Goal: Task Accomplishment & Management: Use online tool/utility

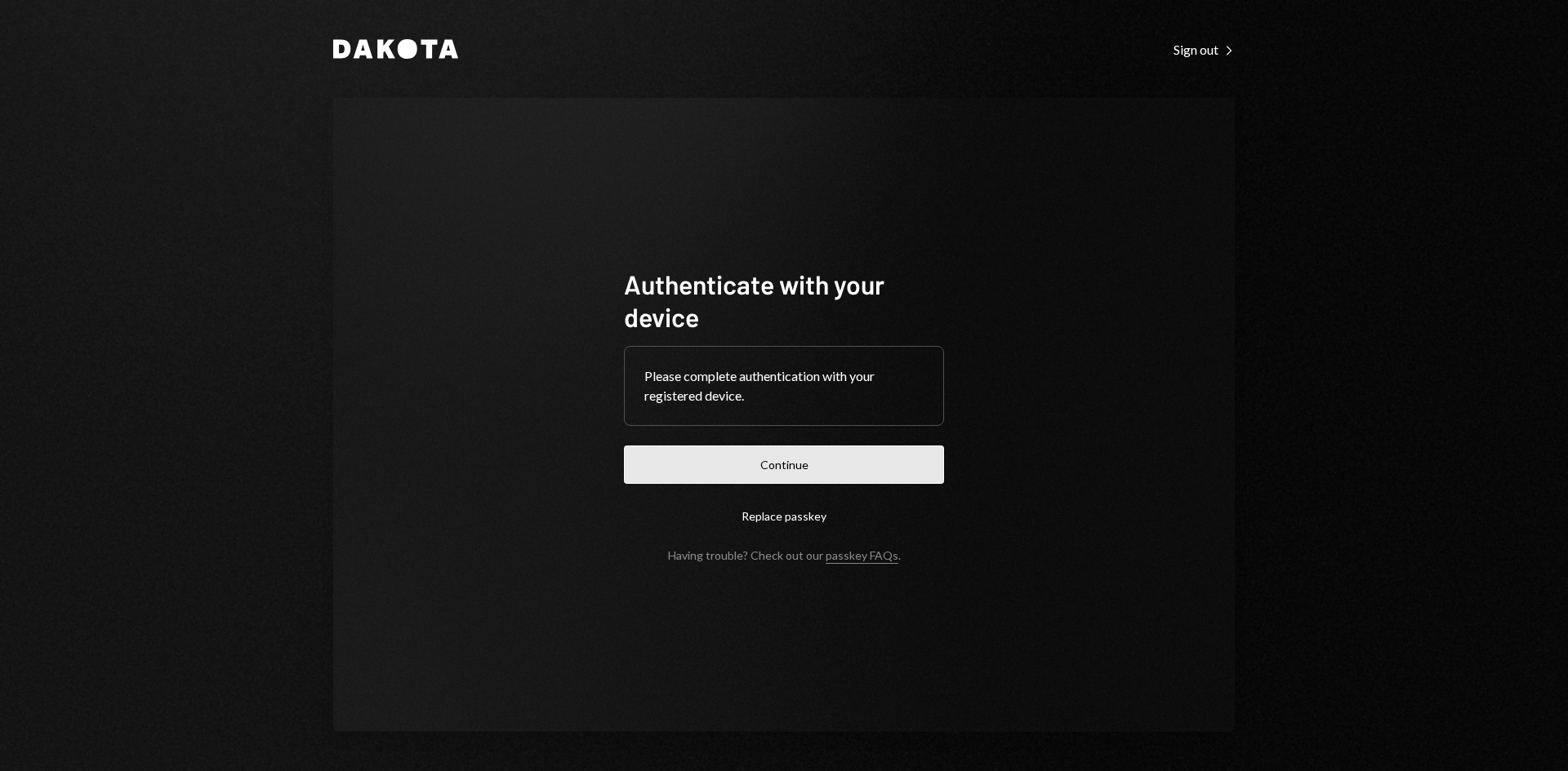
click at [833, 468] on button "Continue" at bounding box center [784, 465] width 320 height 39
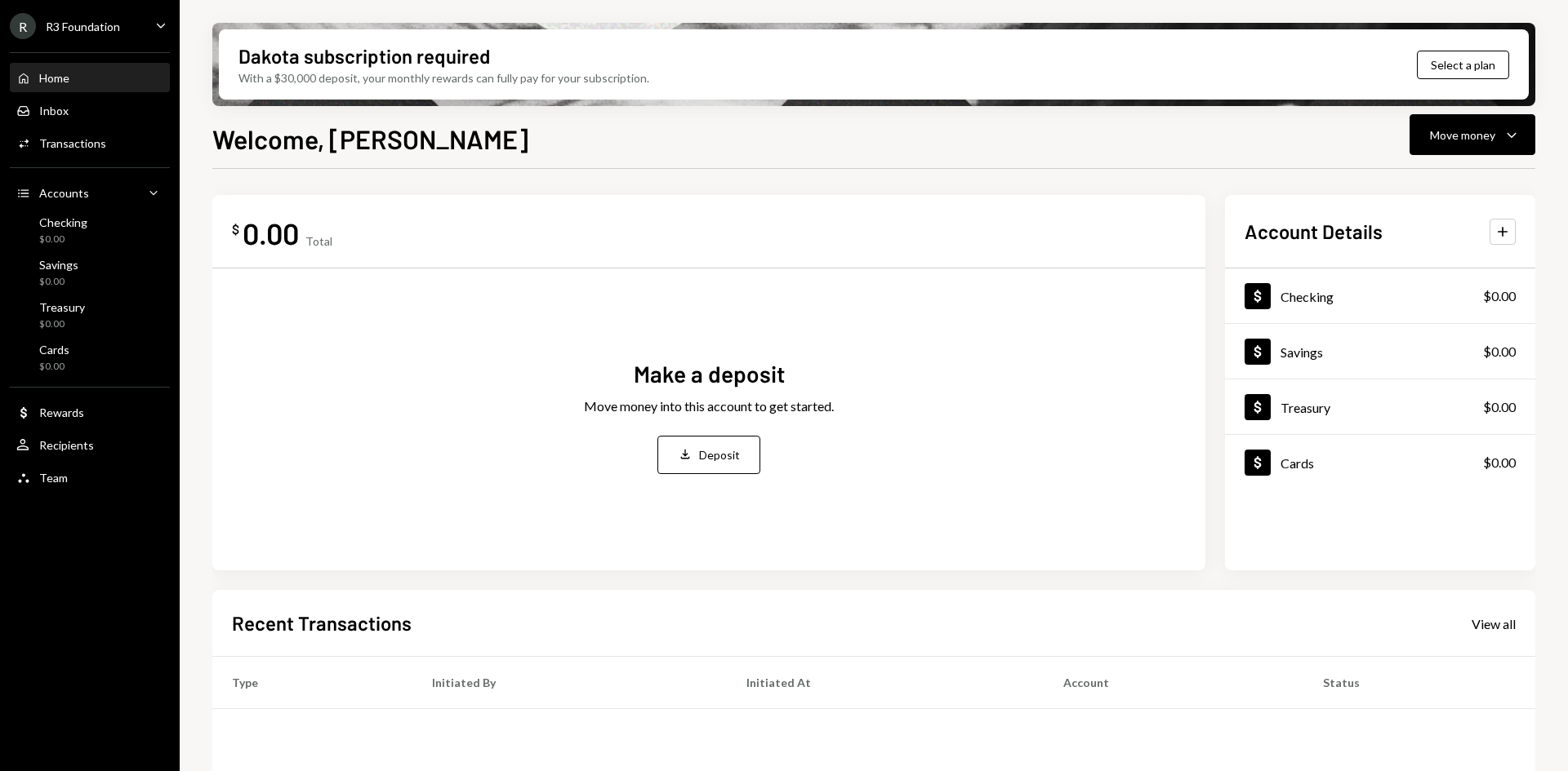
click at [108, 35] on div "R R3 Foundation" at bounding box center [64, 26] width 110 height 26
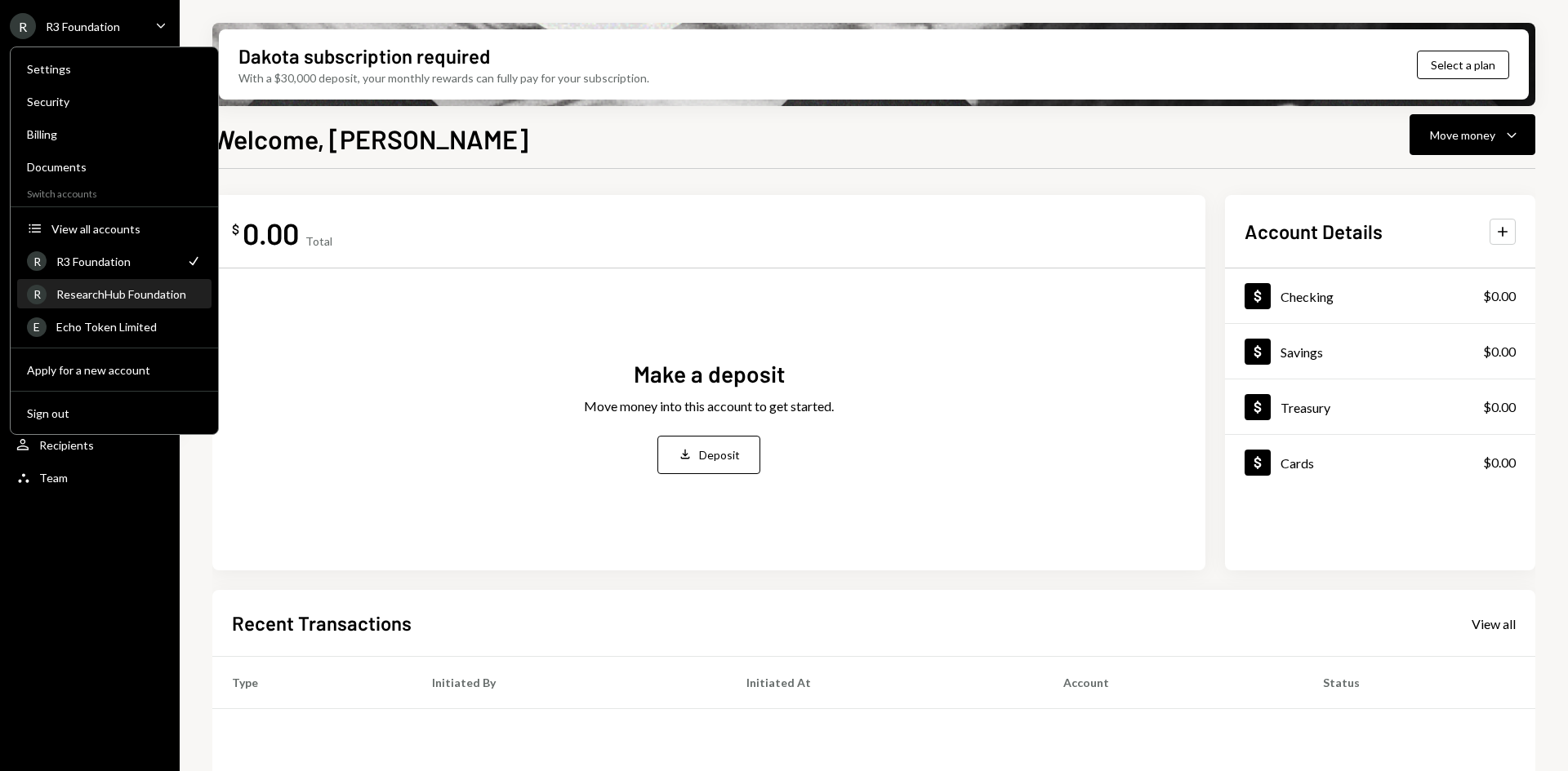
click at [123, 302] on div "R ResearchHub Foundation" at bounding box center [115, 294] width 175 height 27
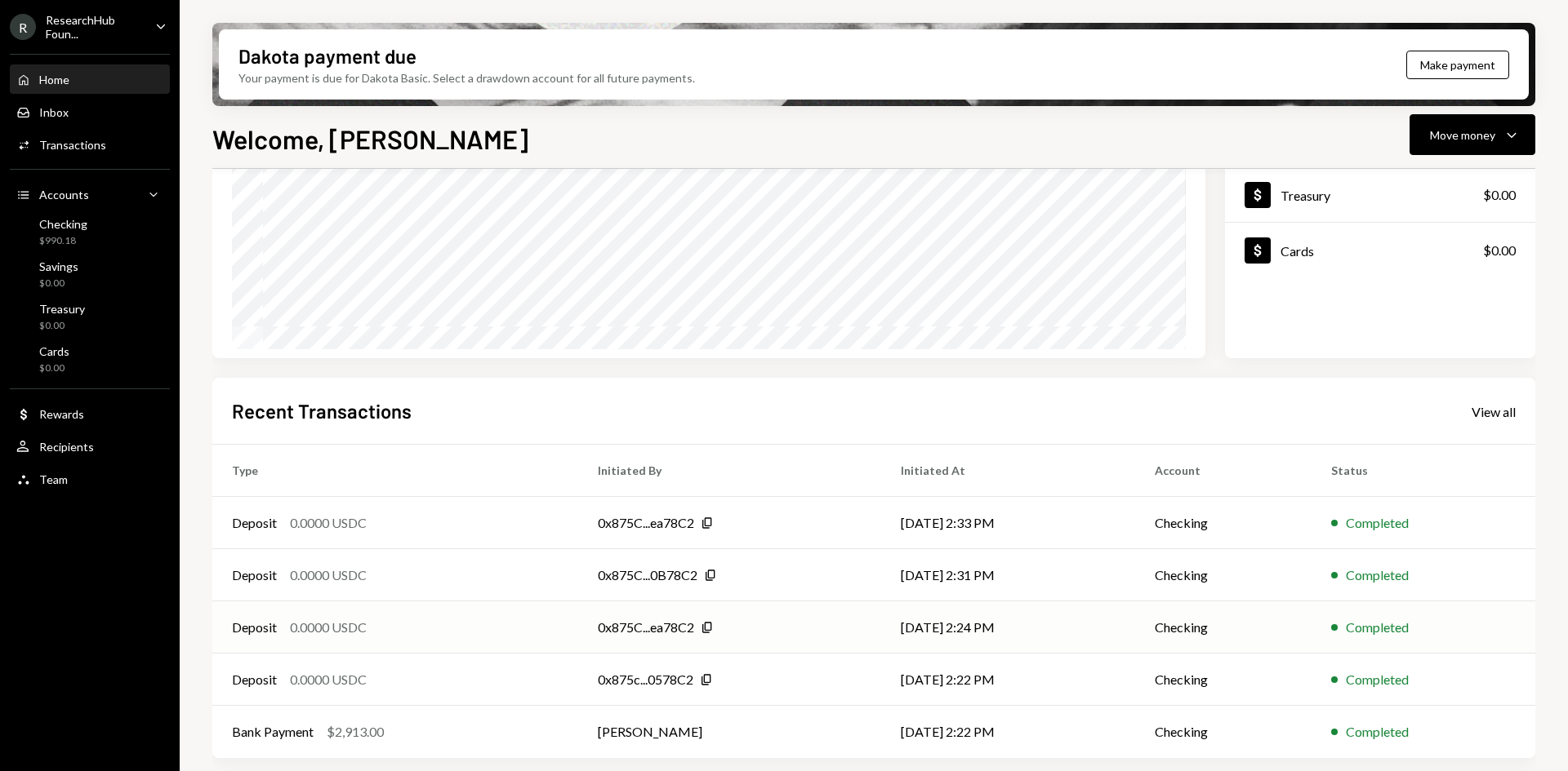
scroll to position [213, 0]
click at [469, 729] on div "Bank Payment $2,913.00" at bounding box center [395, 731] width 327 height 19
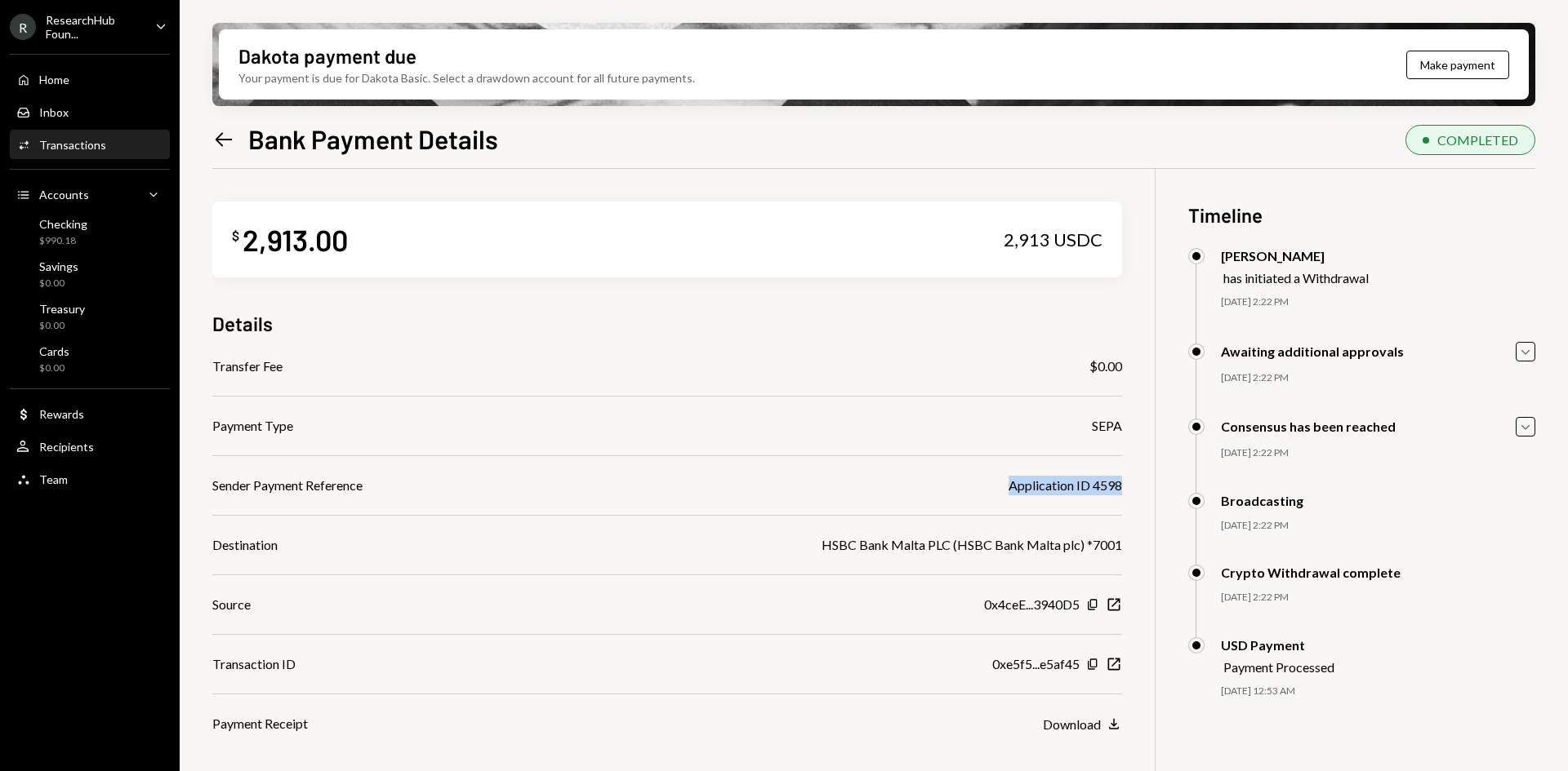
drag, startPoint x: 1007, startPoint y: 487, endPoint x: 1126, endPoint y: 491, distance: 119.1
click at [1126, 491] on div "$ 2,913.00 2,913 USDC Details Transfer Fee $0.00 Payment Type SEPA Sender Payme…" at bounding box center [873, 554] width 1323 height 771
copy div "Application ID 4598"
click at [90, 77] on div "Home Home" at bounding box center [90, 79] width 147 height 15
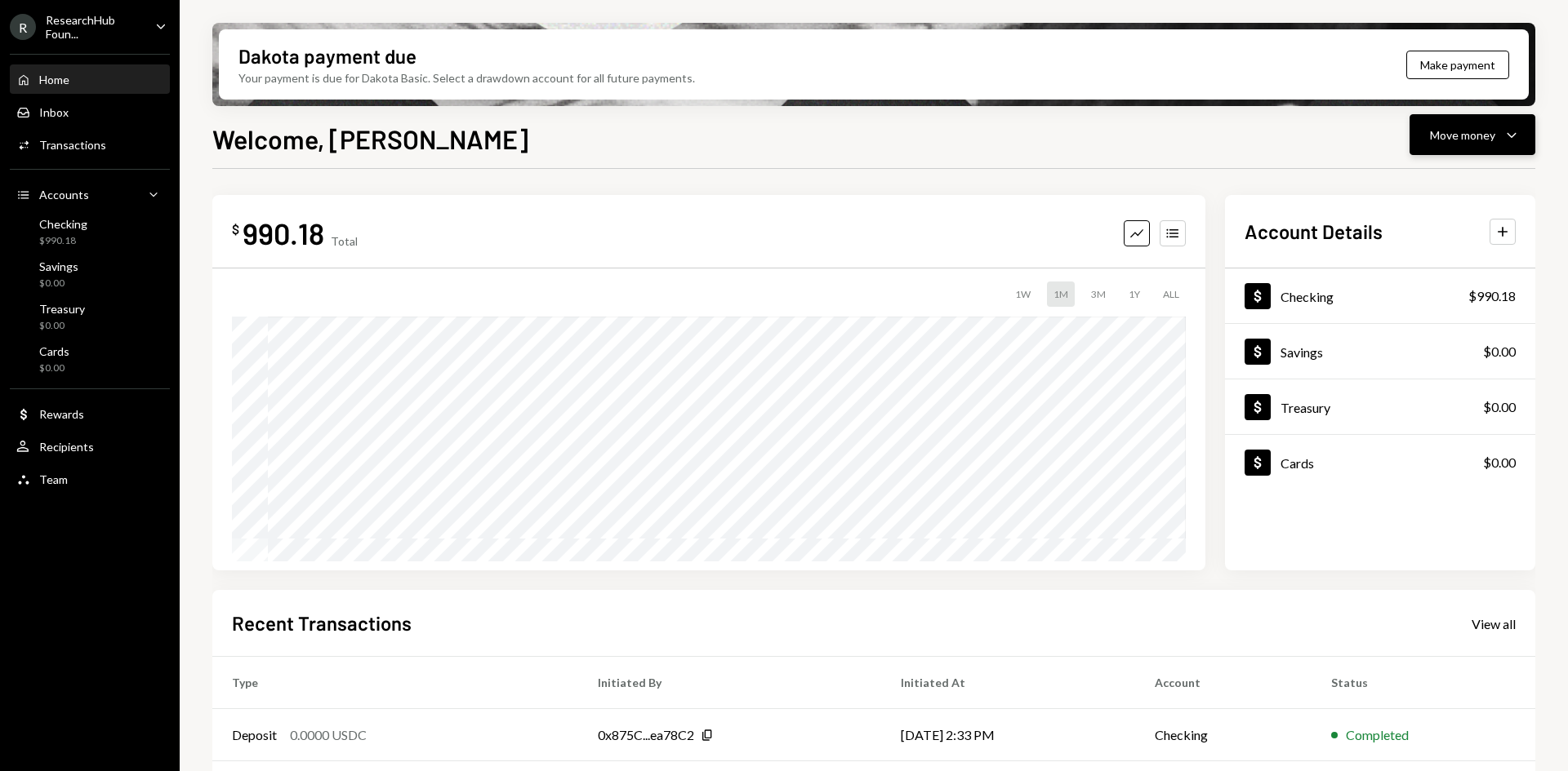
click at [1445, 145] on button "Move money Caret Down" at bounding box center [1472, 135] width 126 height 41
click at [1445, 188] on div "Send" at bounding box center [1459, 183] width 119 height 17
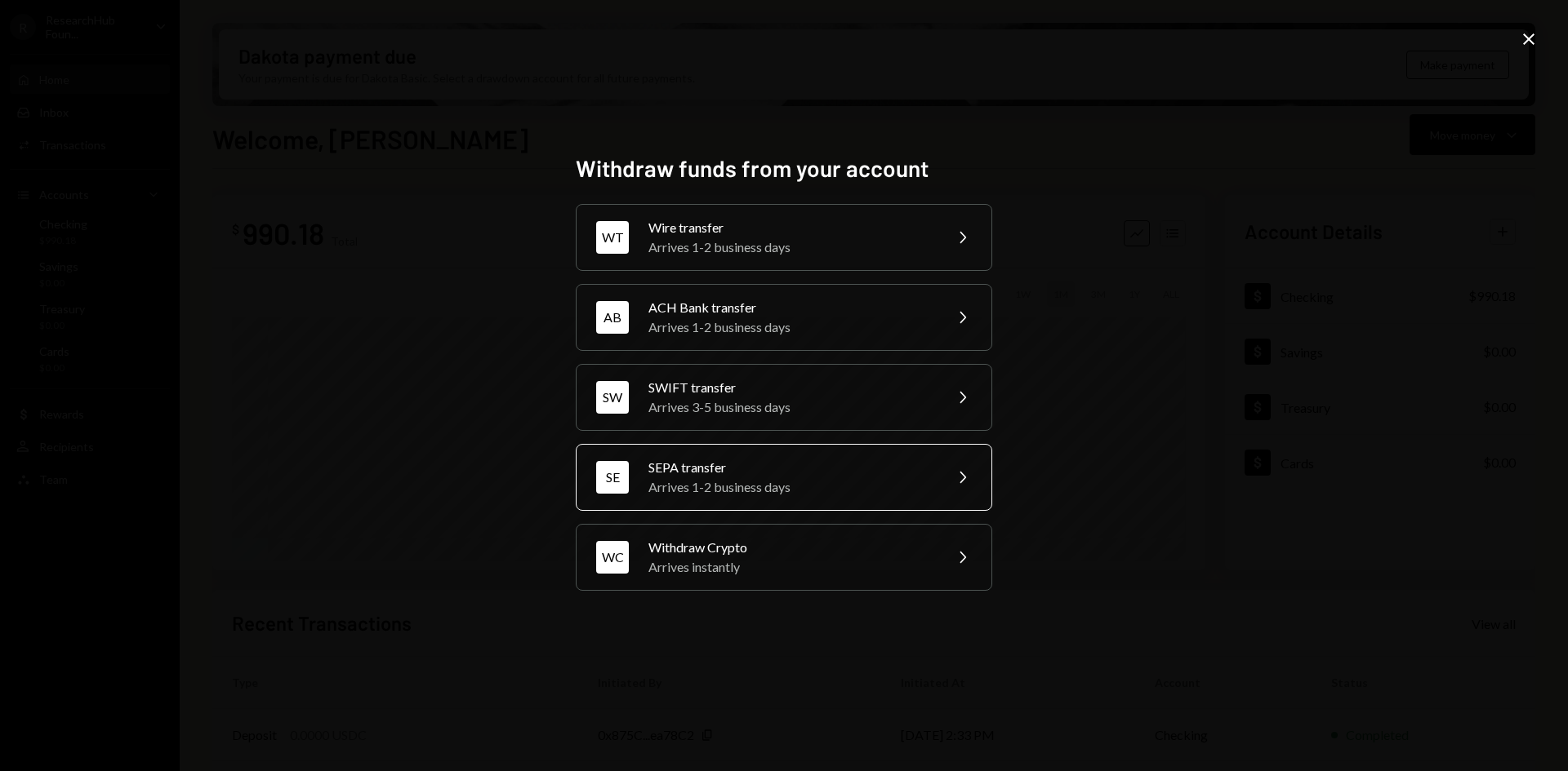
click at [846, 467] on div "SEPA transfer" at bounding box center [791, 468] width 284 height 19
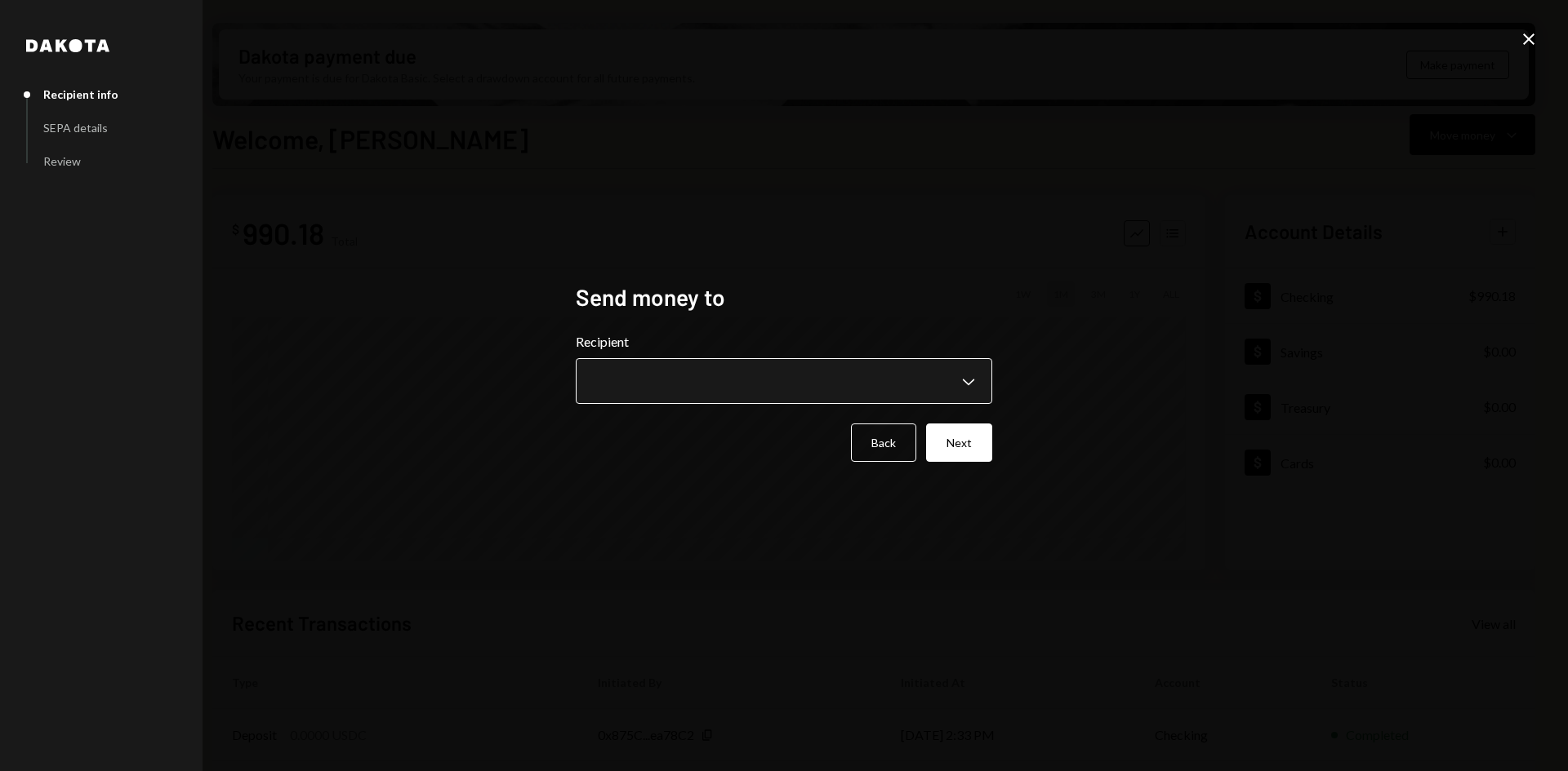
click at [733, 370] on body "R ResearchHub Foun... Caret Down Home Home Inbox Inbox Activities Transactions …" at bounding box center [784, 385] width 1568 height 771
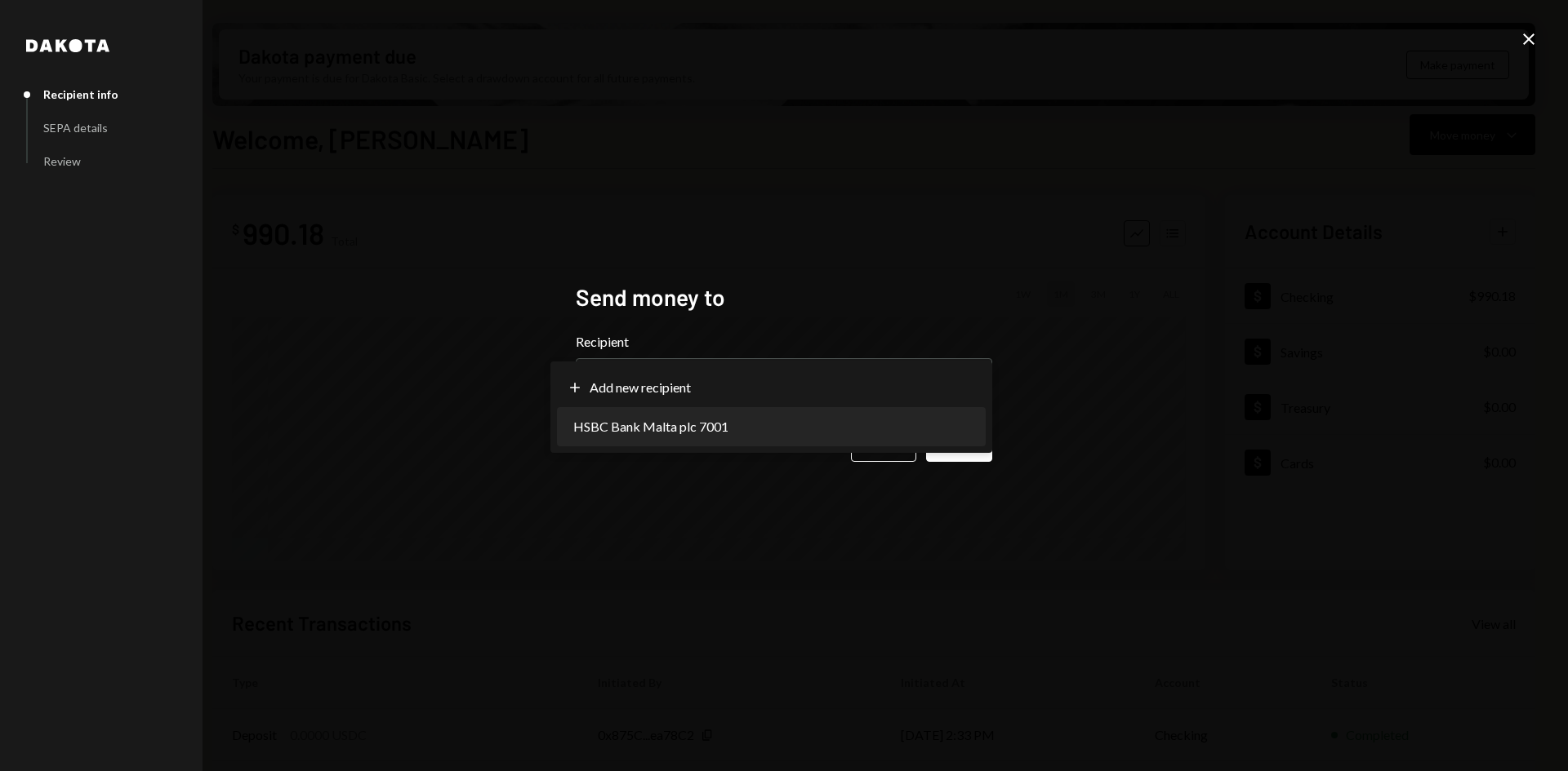
select select "**********"
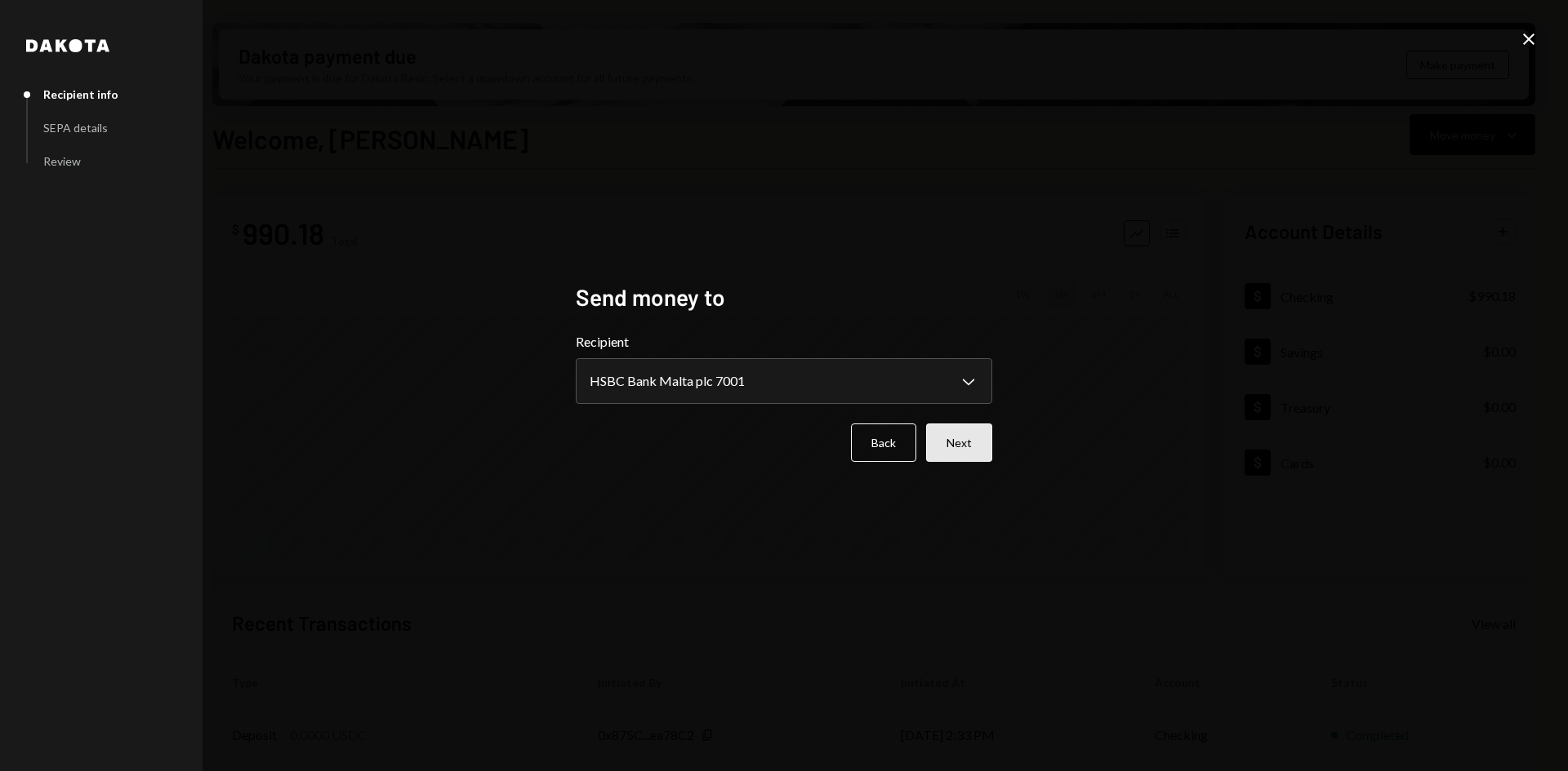
click at [973, 447] on button "Next" at bounding box center [959, 443] width 66 height 39
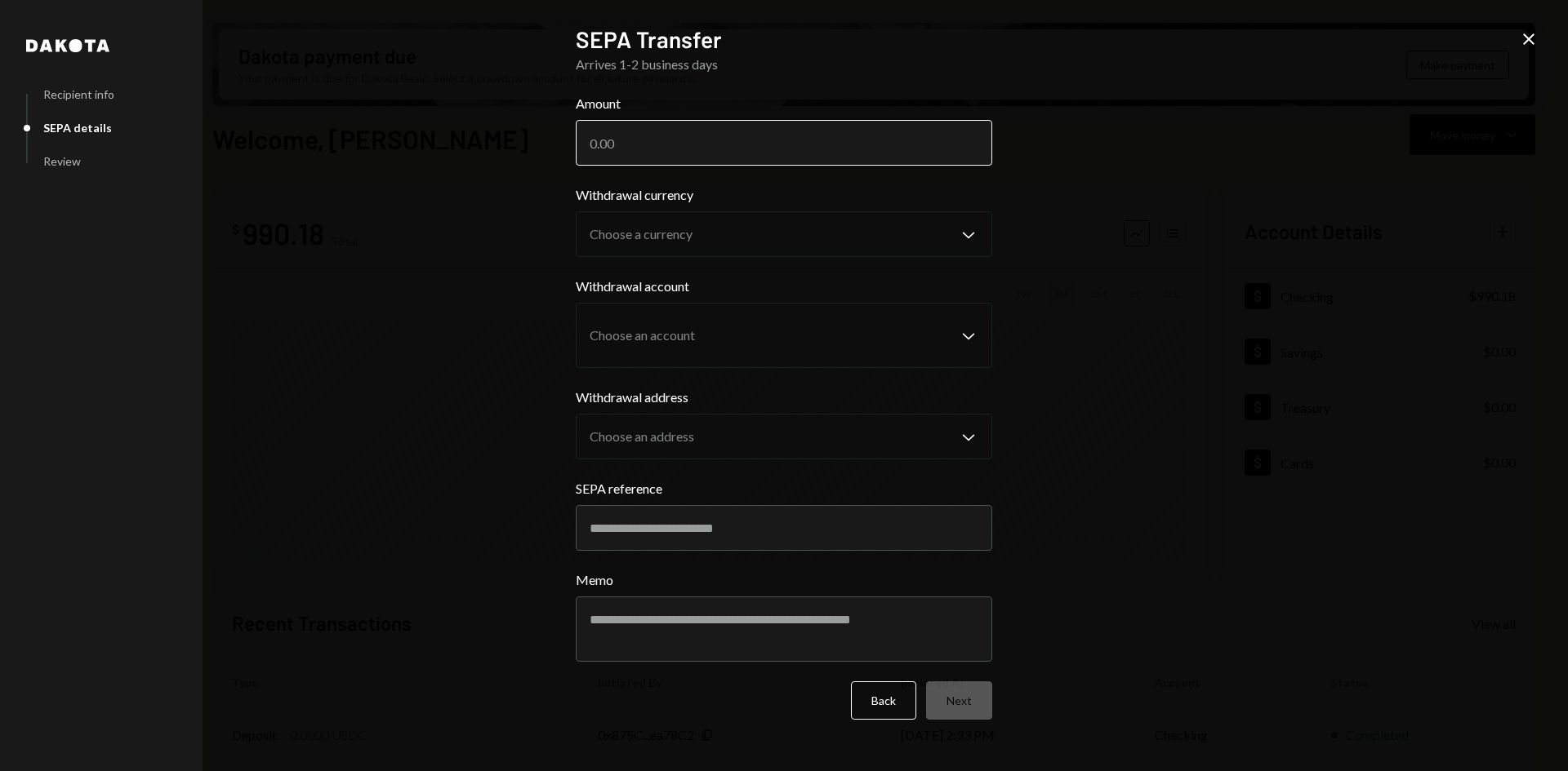
click at [721, 152] on input "Amount" at bounding box center [784, 143] width 416 height 46
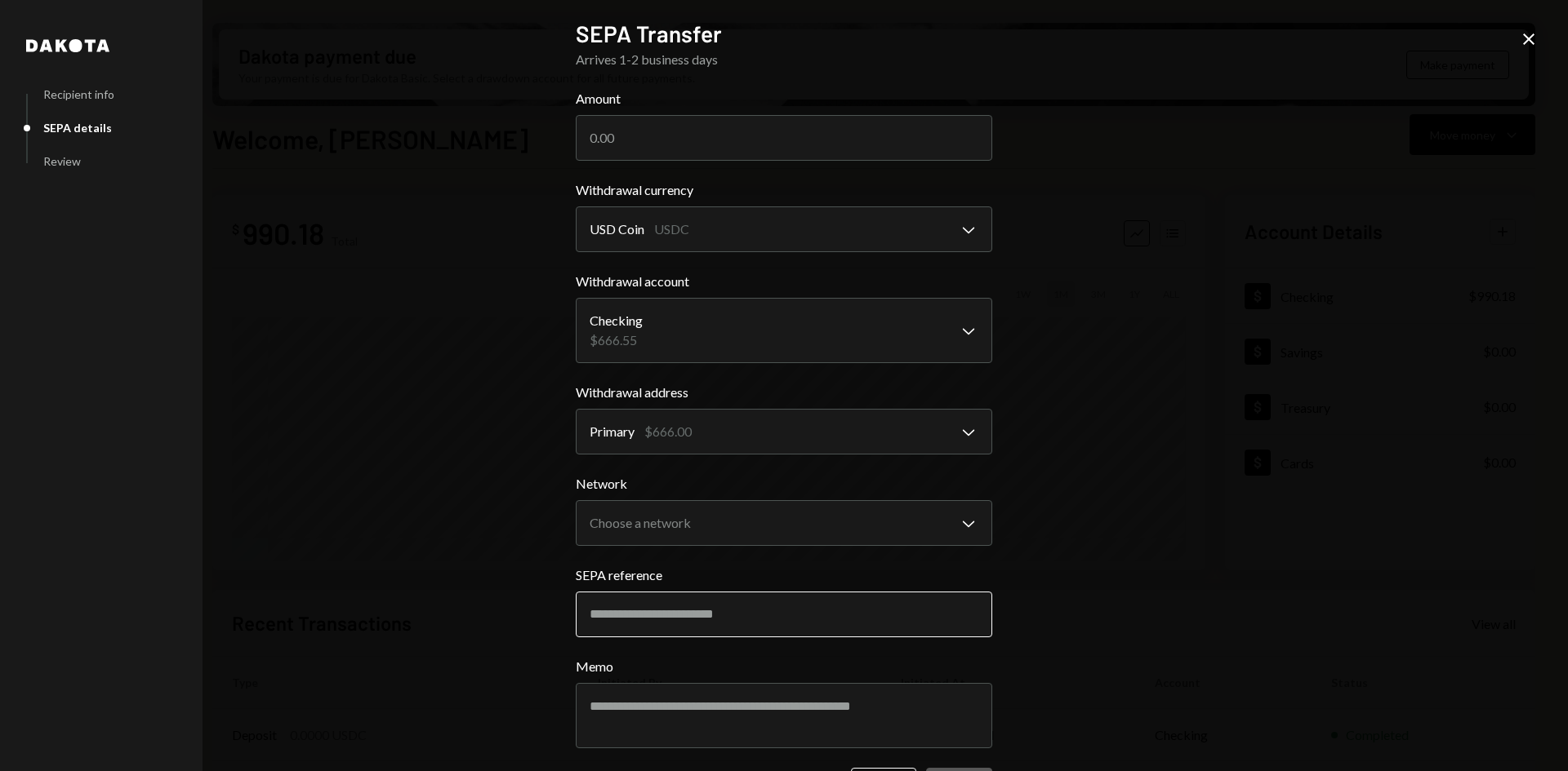
click at [689, 609] on input "SEPA reference" at bounding box center [784, 615] width 416 height 46
paste input "**********"
type input "**********"
click at [705, 541] on body "R ResearchHub Foun... Caret Down Home Home Inbox Inbox Activities Transactions …" at bounding box center [784, 385] width 1568 height 771
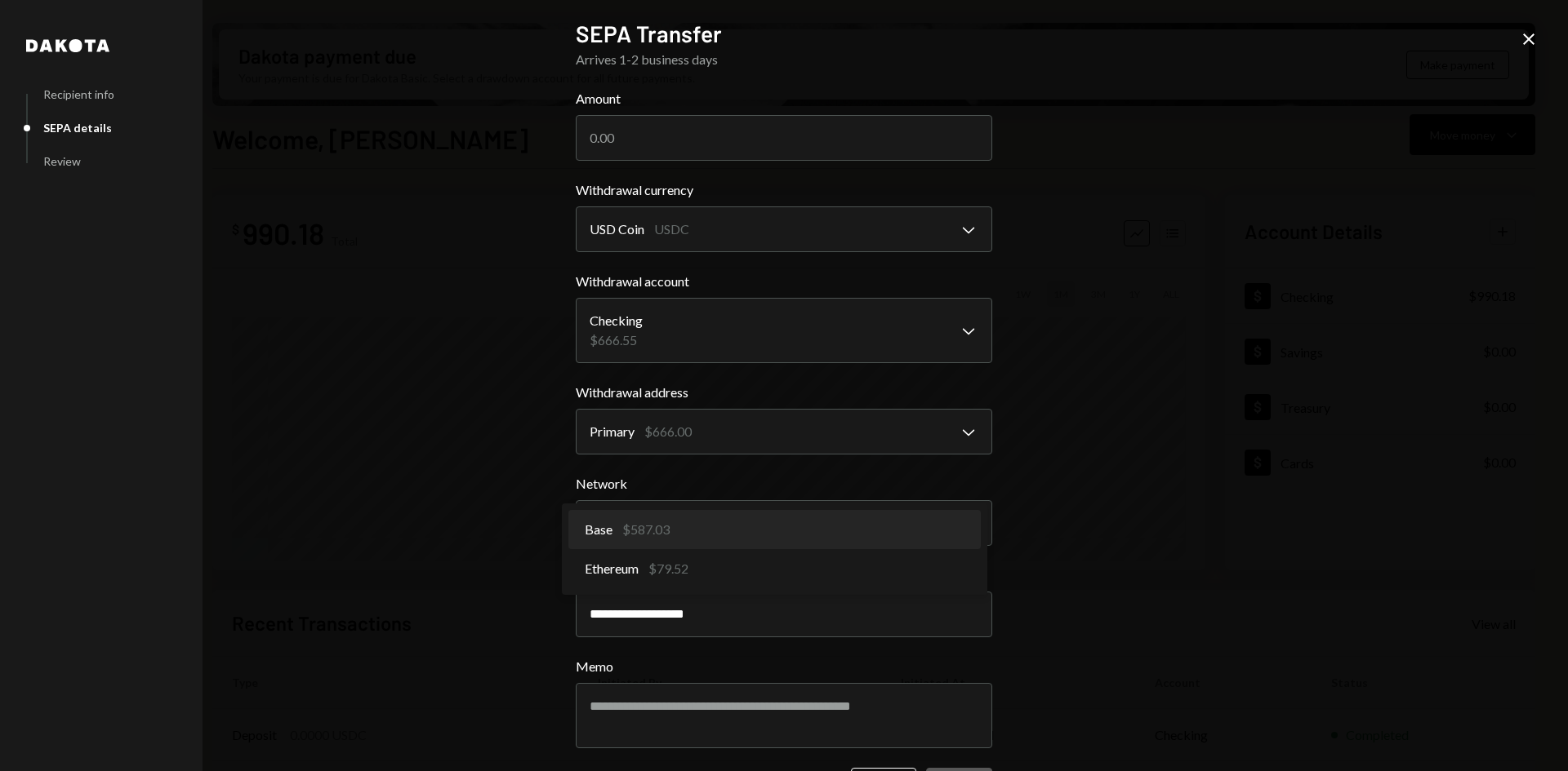
select select "**********"
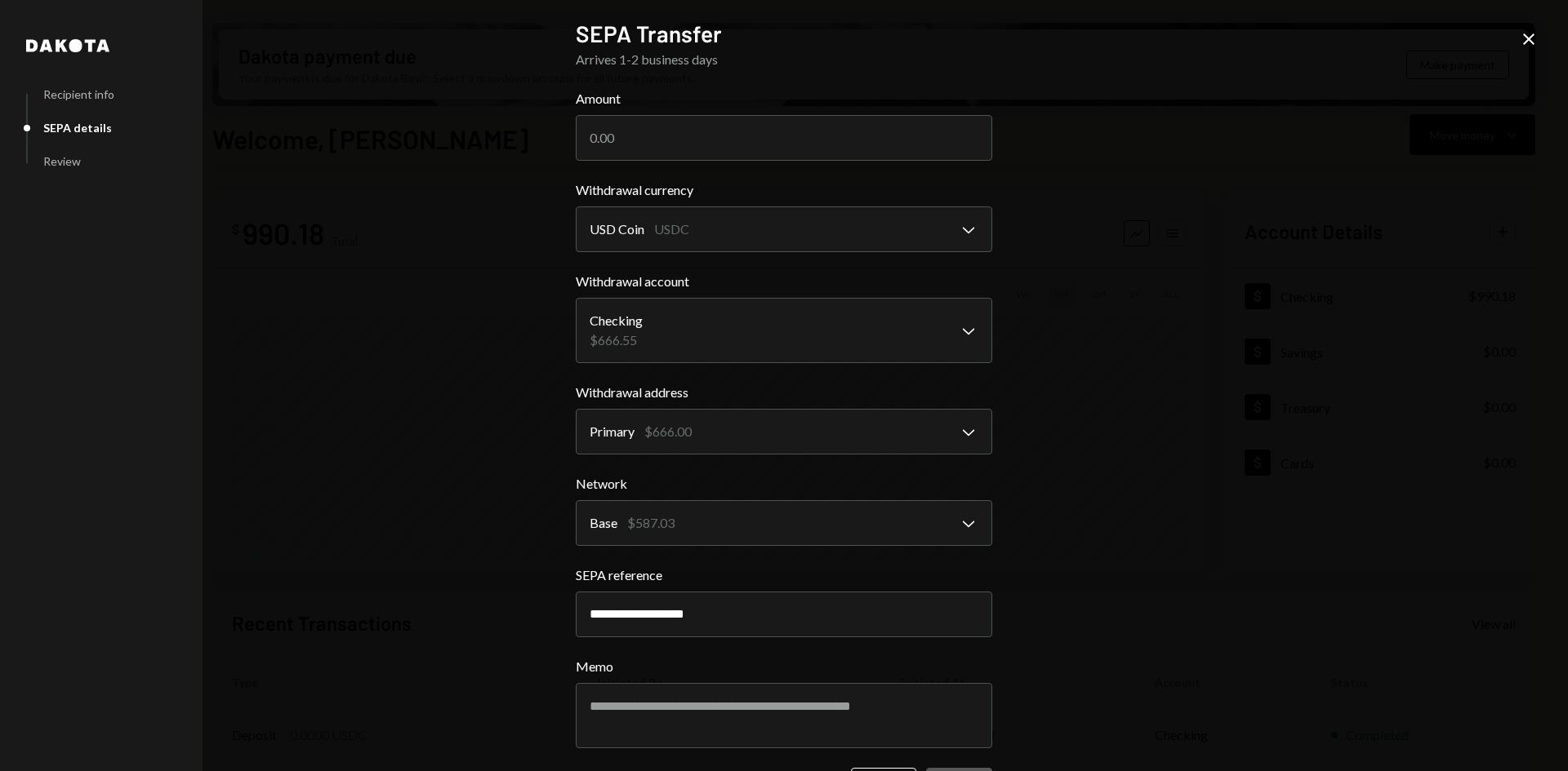
click at [1117, 528] on div "**********" at bounding box center [784, 385] width 1568 height 771
click at [745, 138] on input "Amount" at bounding box center [784, 138] width 416 height 46
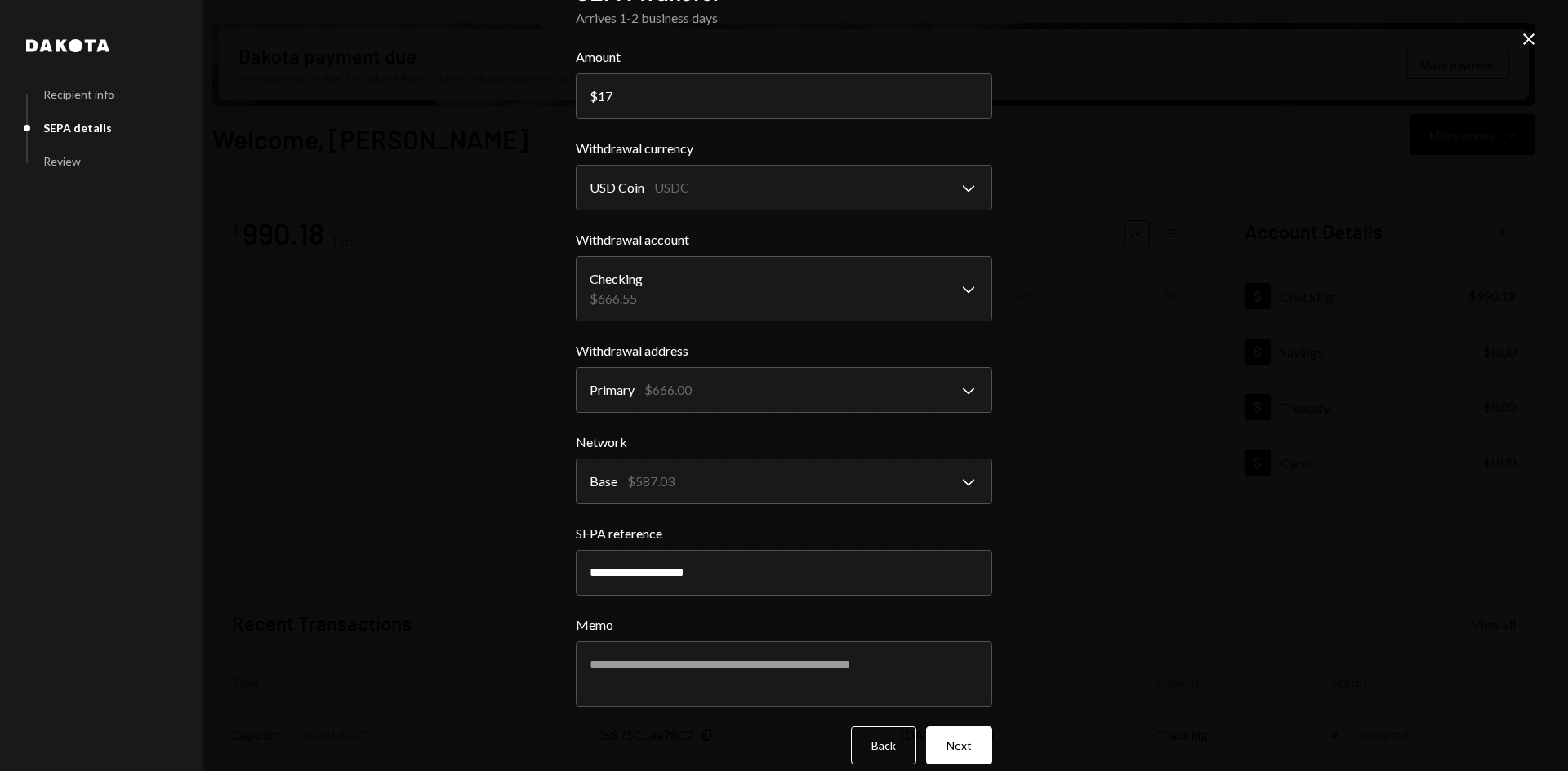
scroll to position [61, 0]
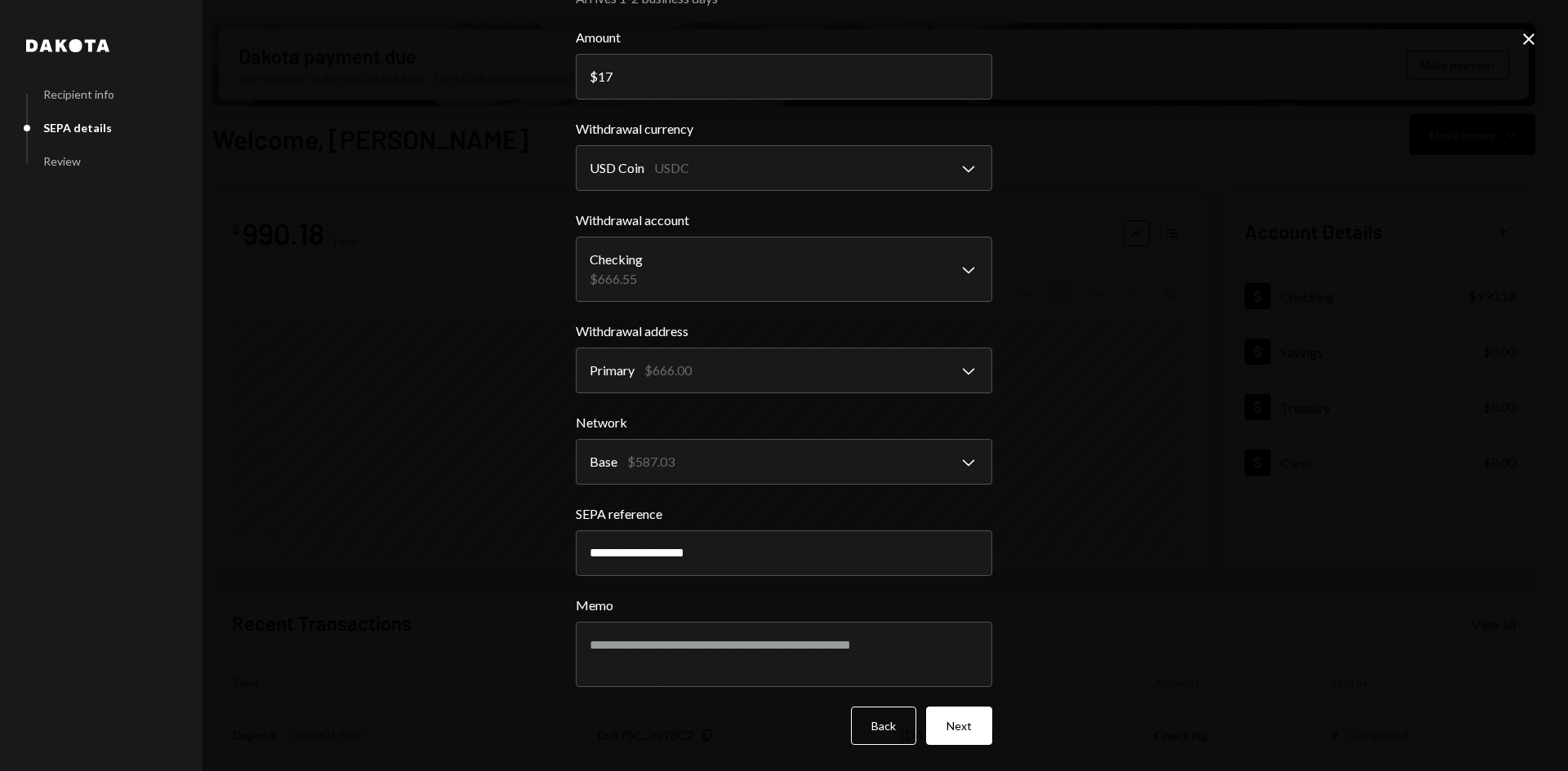
click at [1153, 371] on div "**********" at bounding box center [784, 385] width 1568 height 771
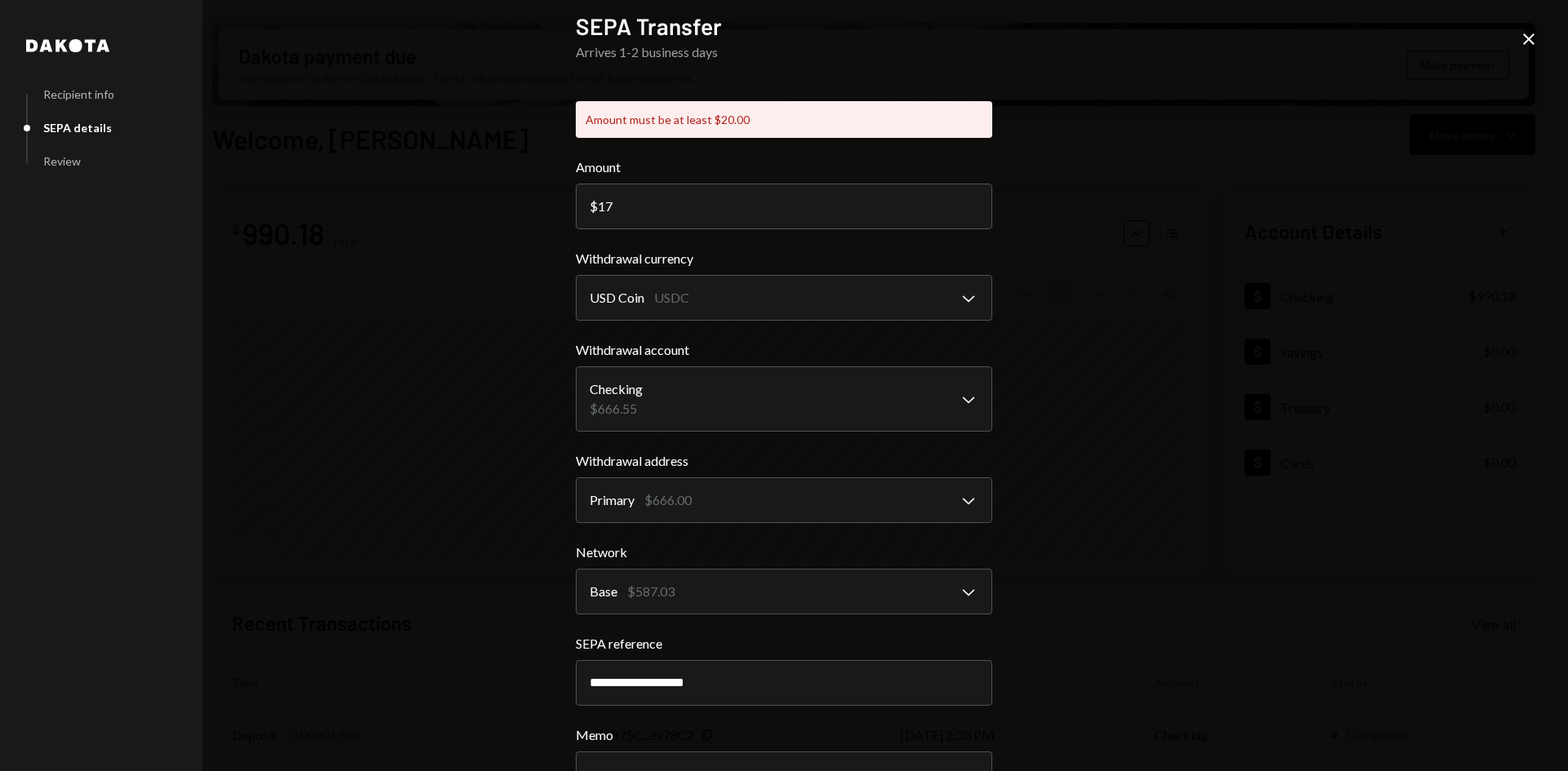
scroll to position [0, 0]
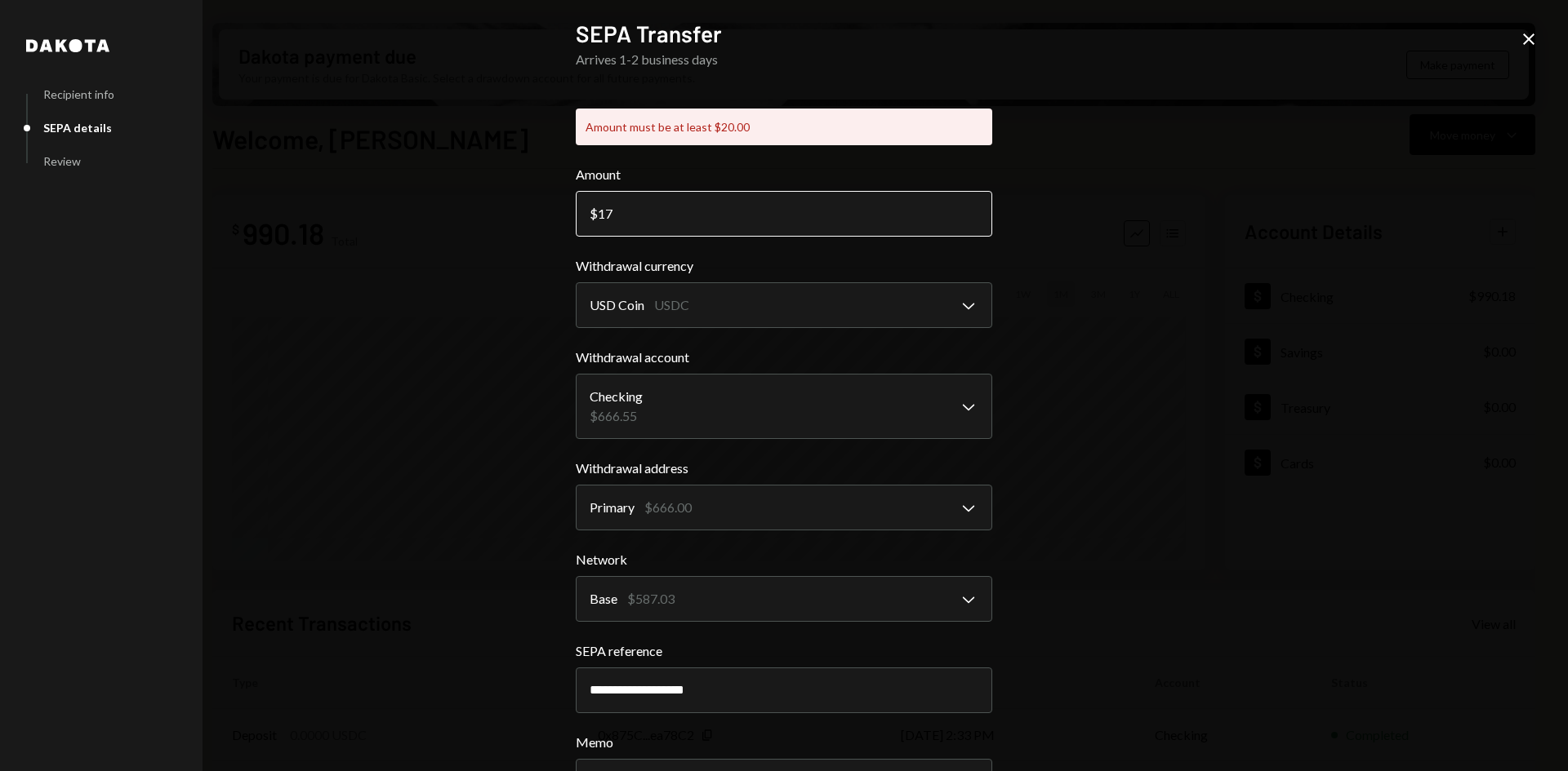
click at [687, 223] on input "17" at bounding box center [784, 214] width 416 height 46
type input "1"
type input "20"
click at [1064, 204] on div "**********" at bounding box center [784, 385] width 1568 height 771
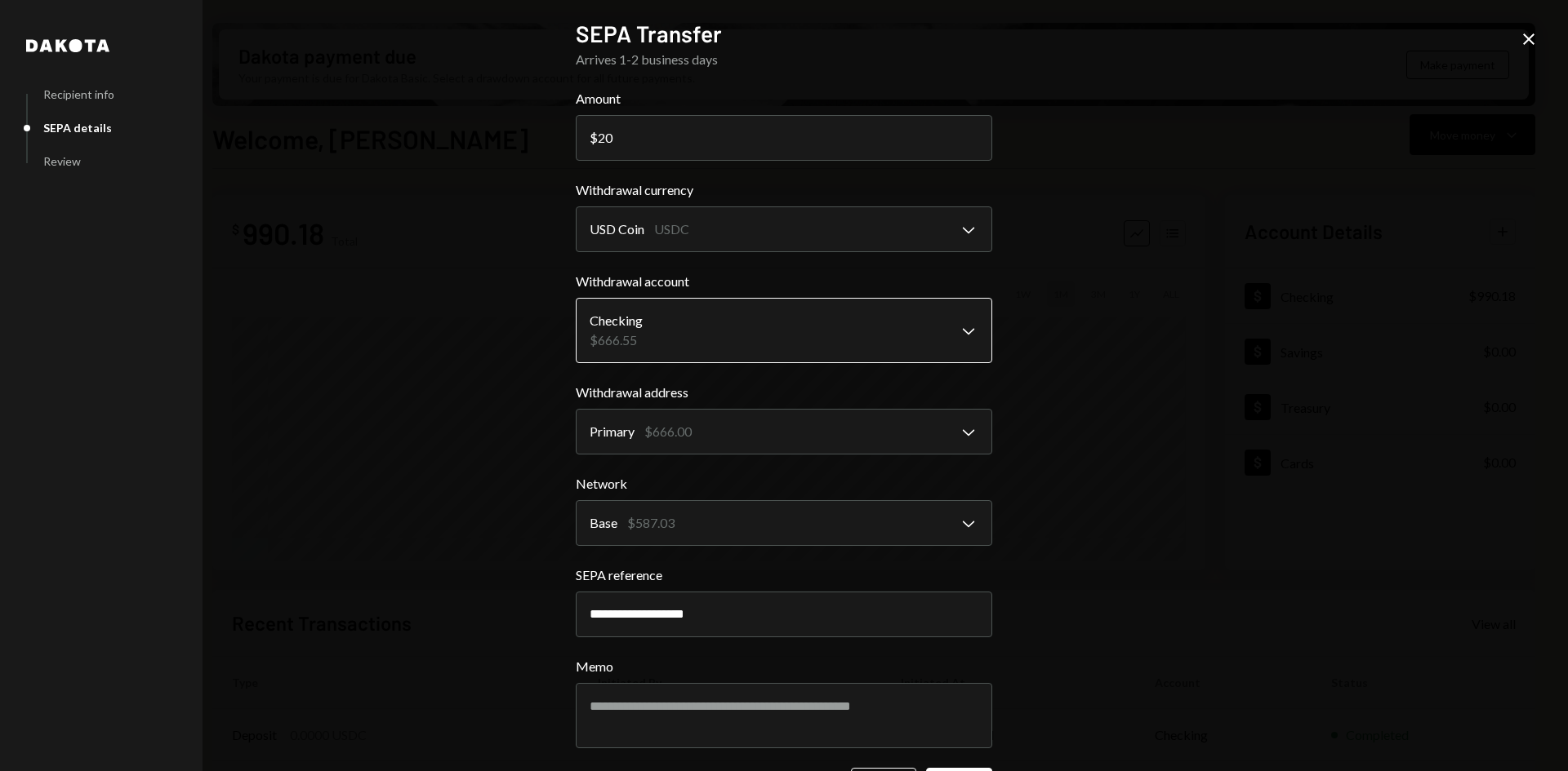
scroll to position [61, 0]
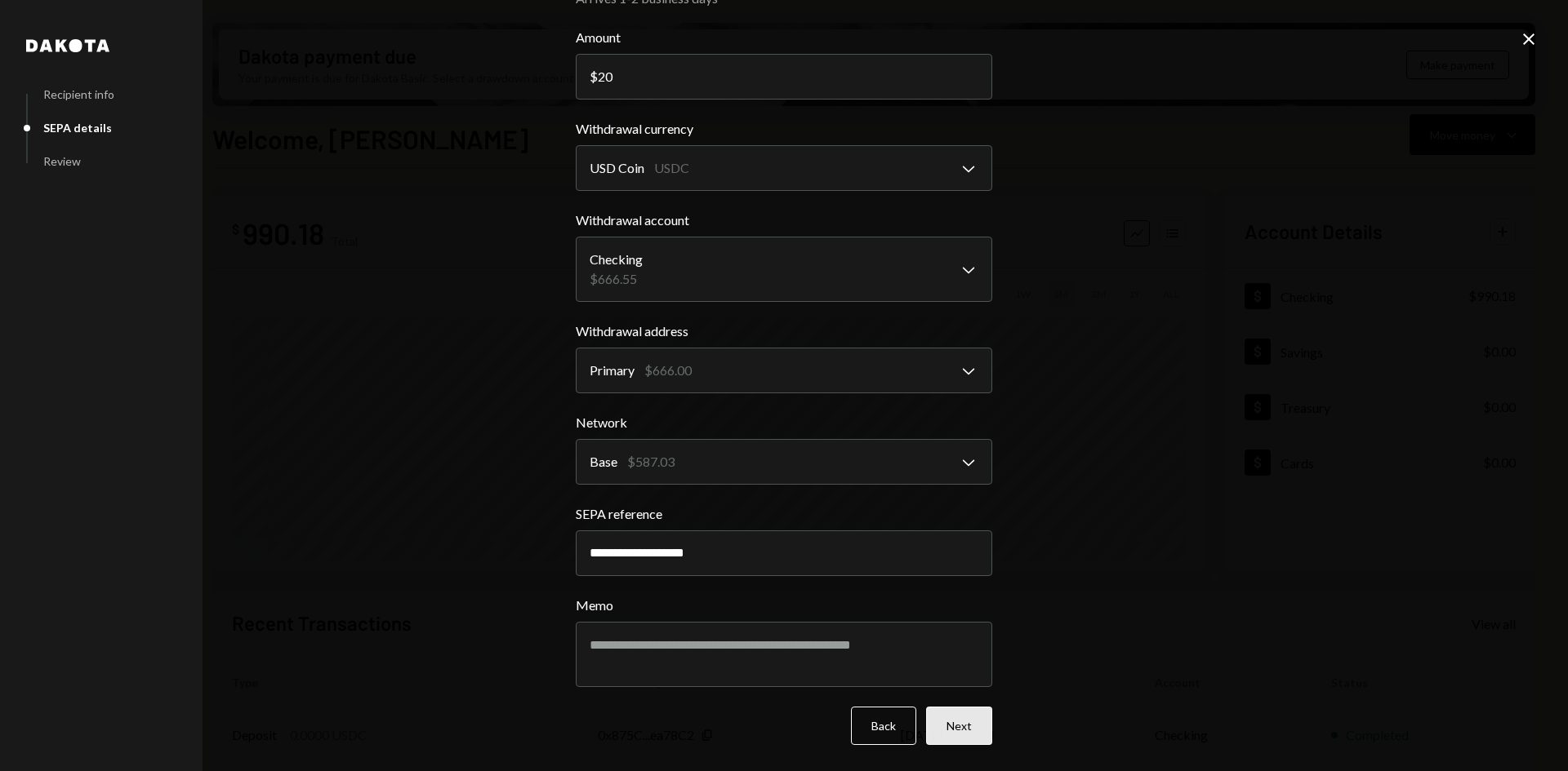
click at [966, 718] on button "Next" at bounding box center [959, 726] width 66 height 39
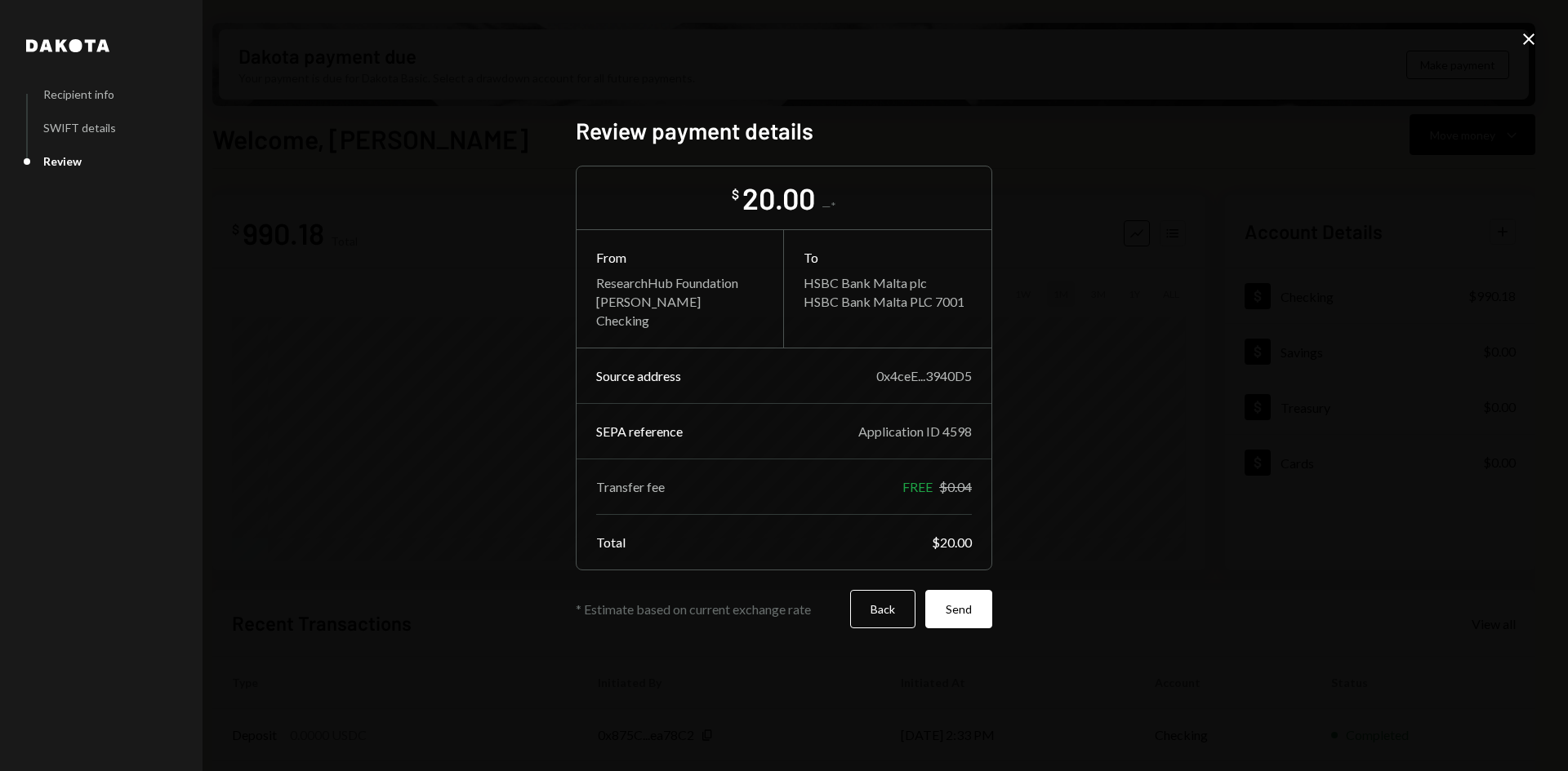
scroll to position [0, 0]
click at [961, 612] on button "Send" at bounding box center [959, 610] width 67 height 39
click at [964, 612] on button "Send" at bounding box center [959, 610] width 67 height 39
click at [959, 622] on button "Send" at bounding box center [959, 610] width 67 height 39
click at [963, 617] on button "Send" at bounding box center [959, 610] width 67 height 39
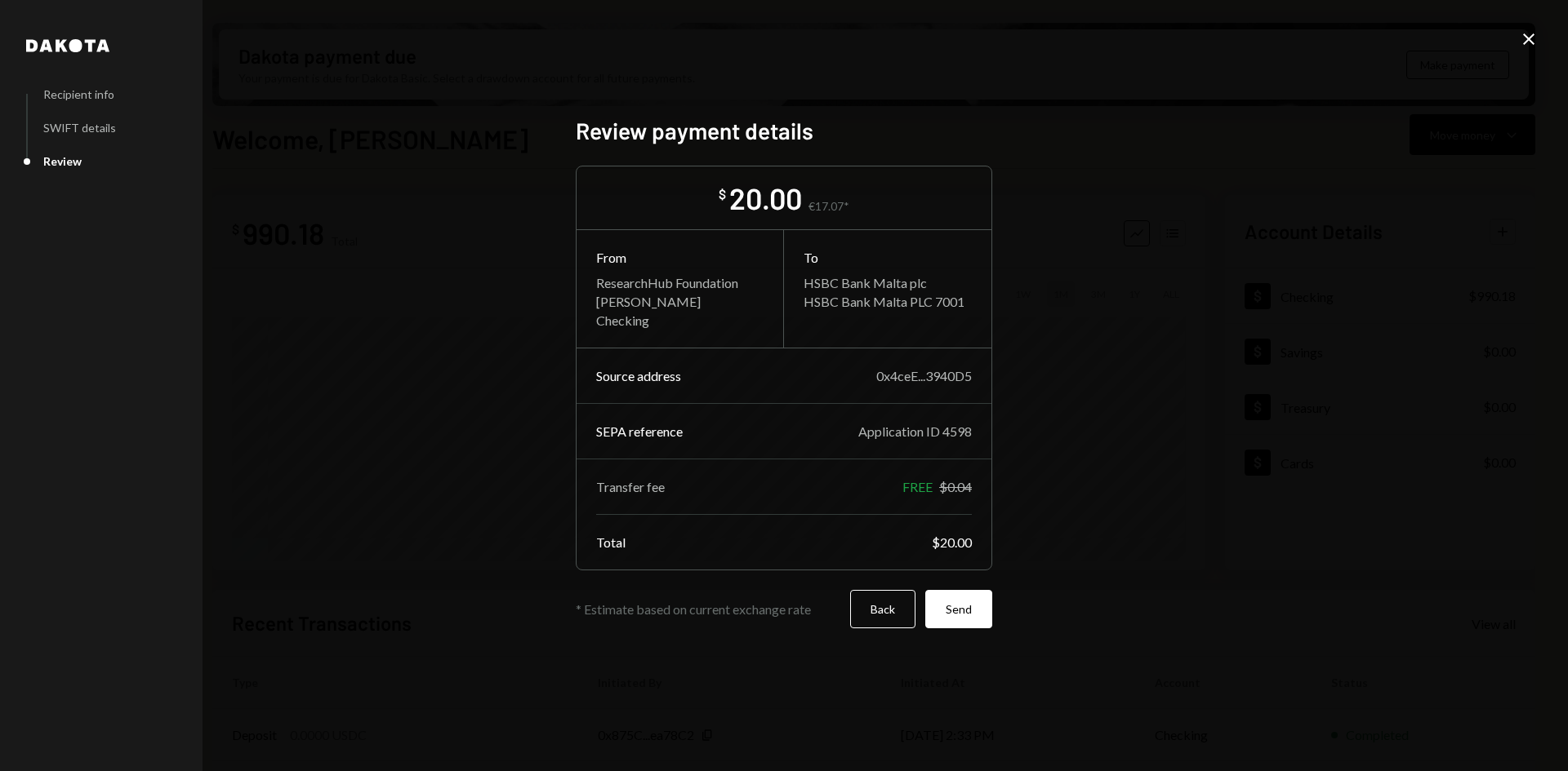
click at [966, 621] on button "Send" at bounding box center [959, 610] width 67 height 39
click at [1532, 39] on icon "Close" at bounding box center [1528, 39] width 19 height 19
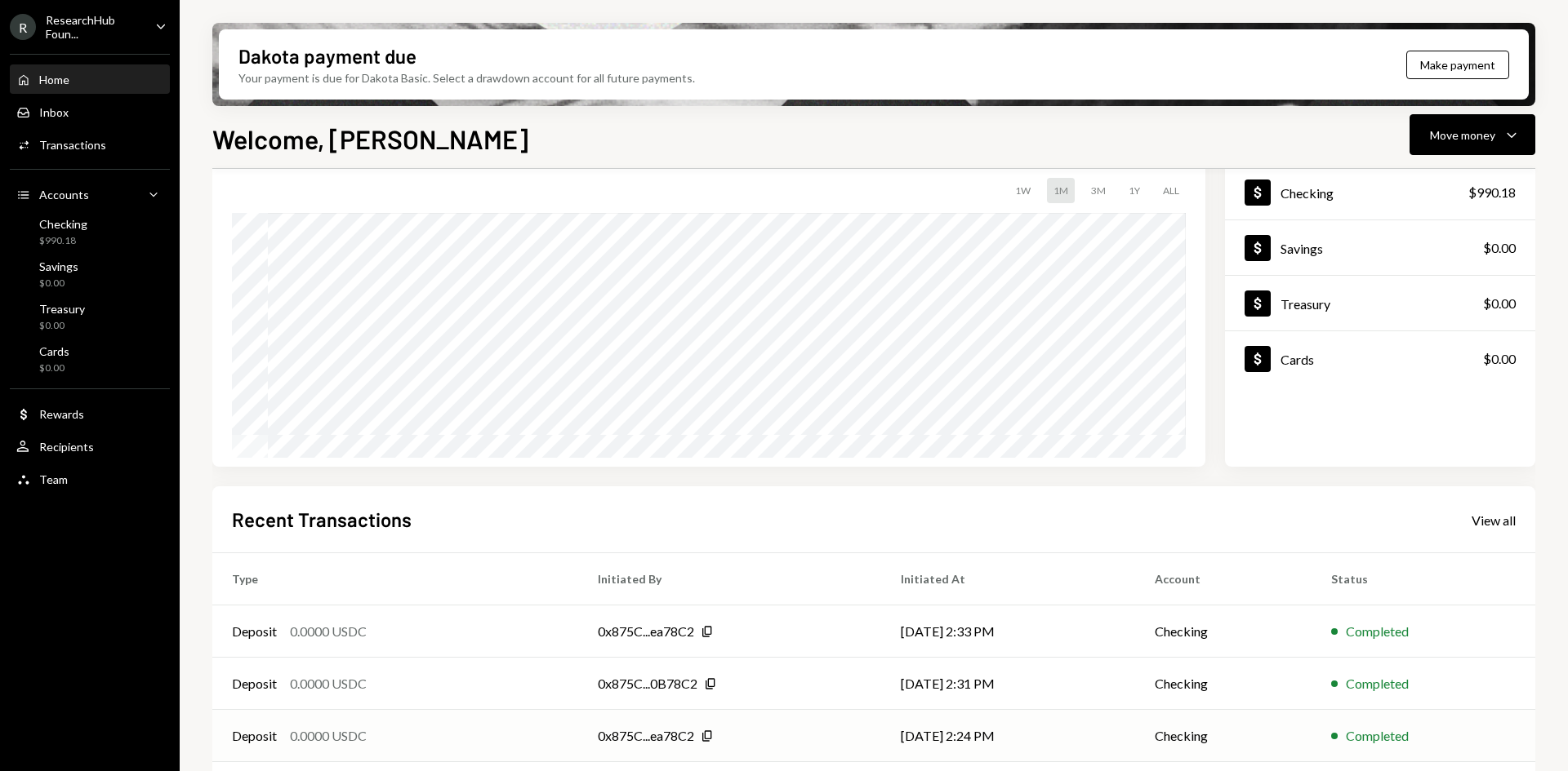
scroll to position [213, 0]
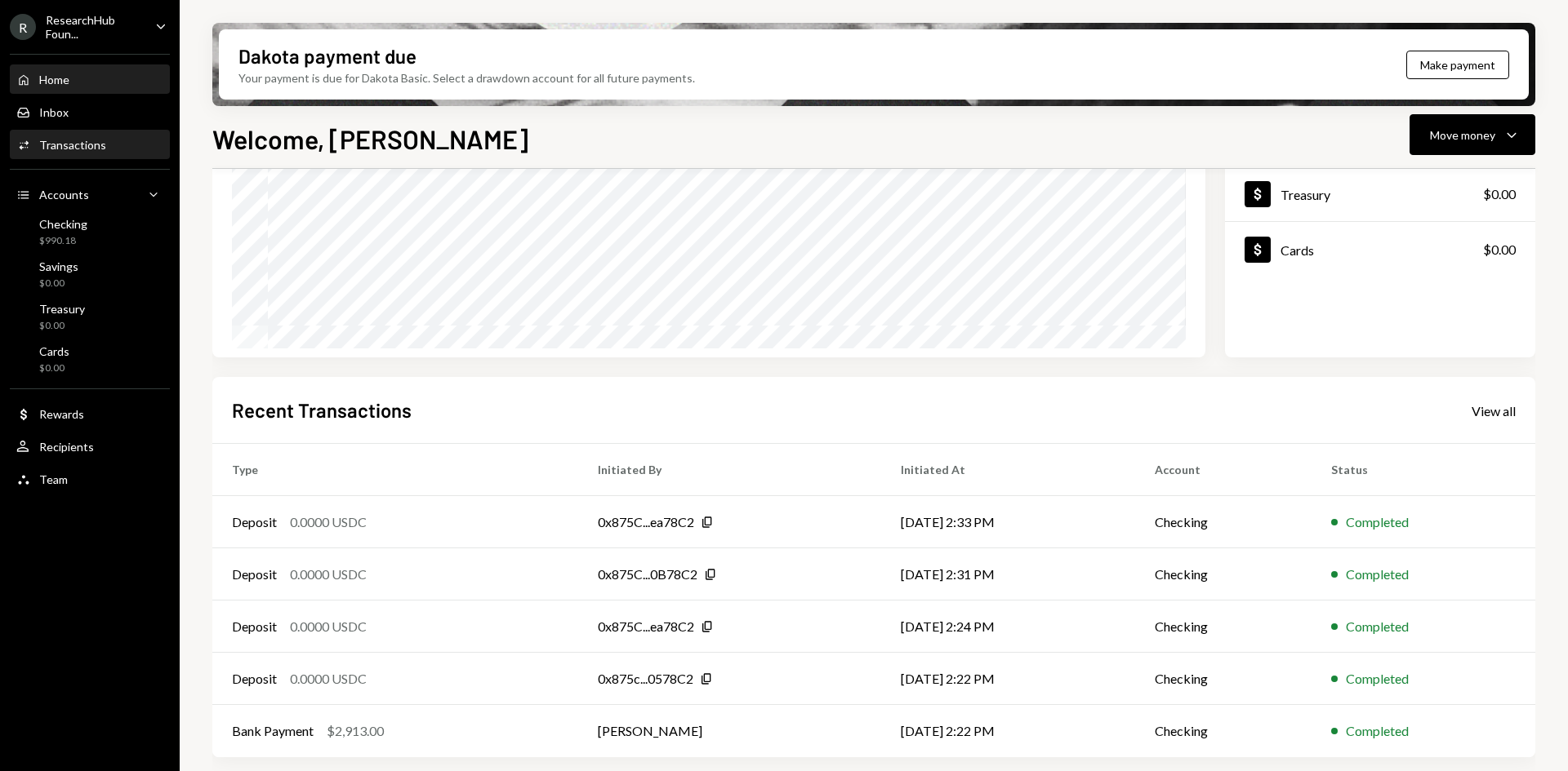
click at [95, 156] on div "Activities Transactions" at bounding box center [90, 145] width 147 height 27
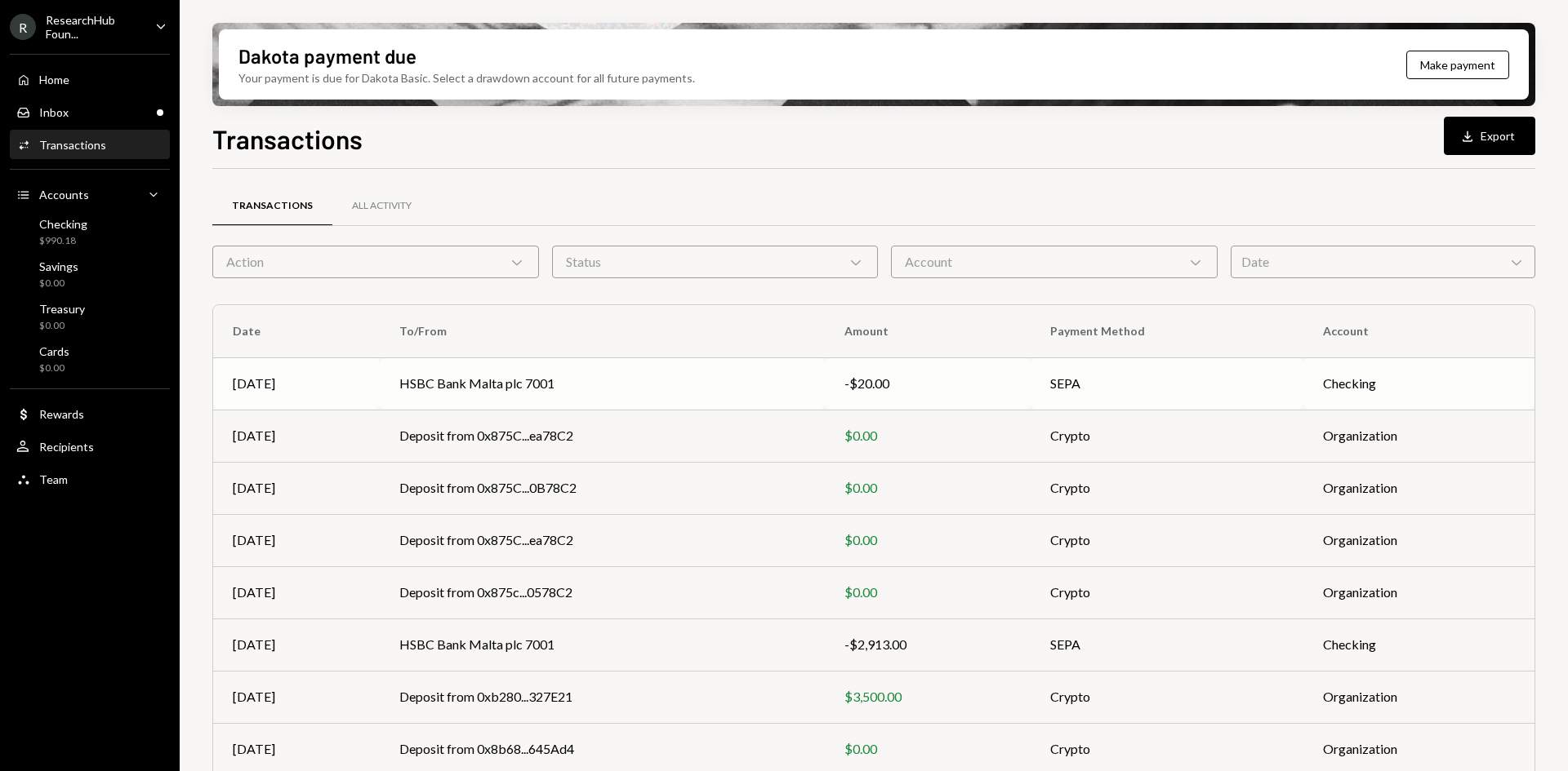
click at [593, 397] on td "HSBC Bank Malta plc 7001" at bounding box center [602, 383] width 445 height 52
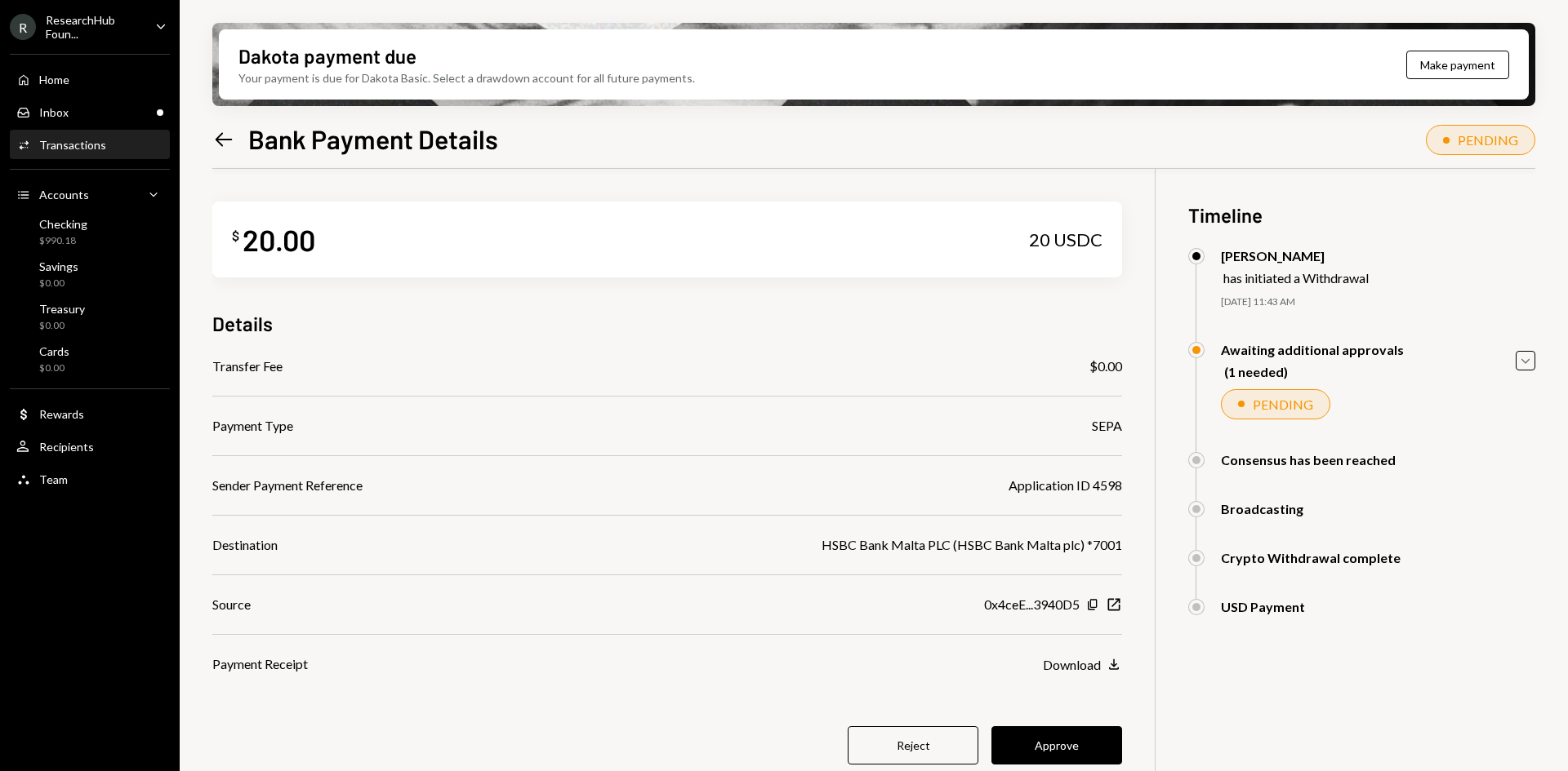
scroll to position [82, 0]
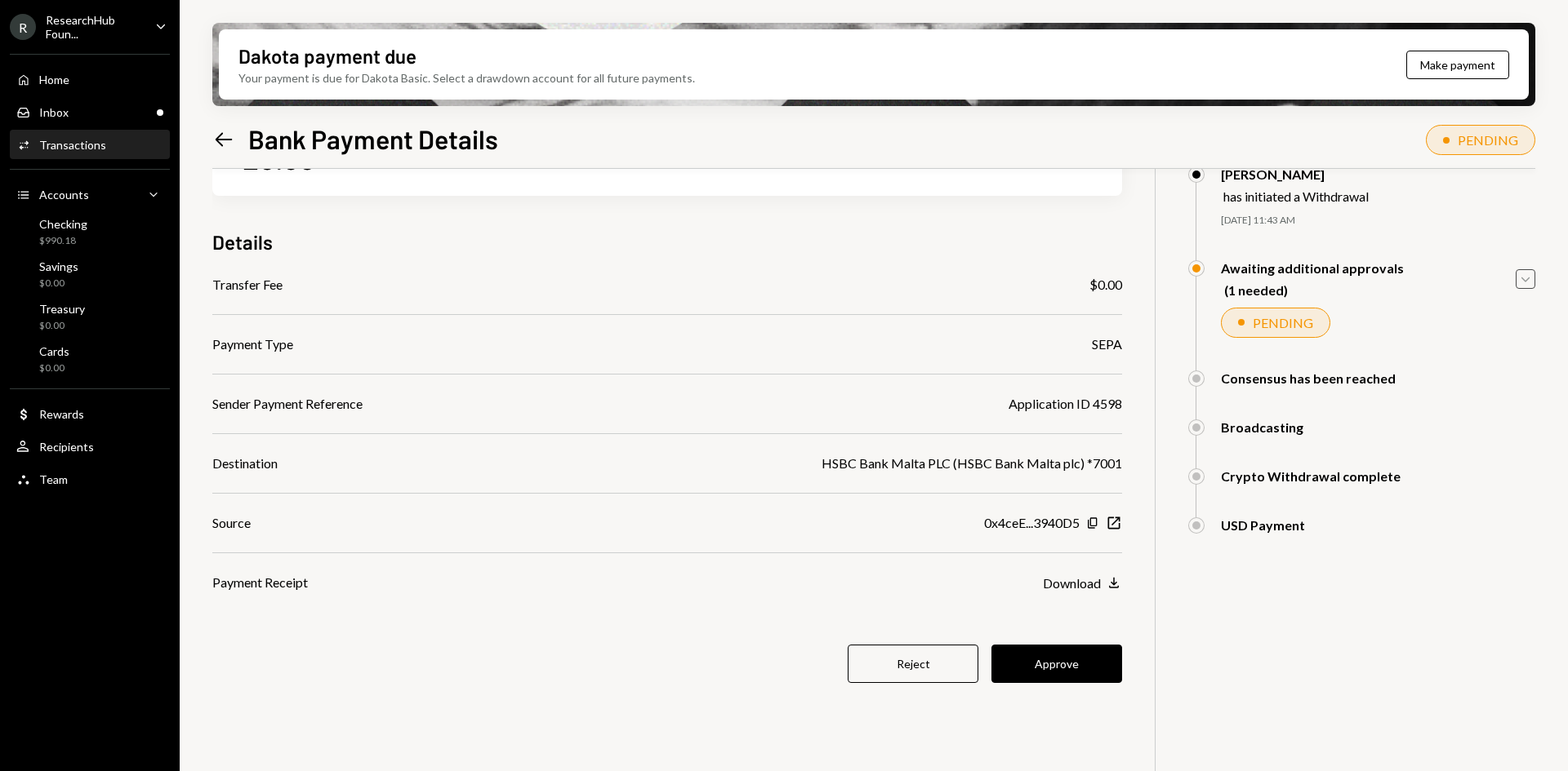
click at [1526, 272] on icon "Caret Down" at bounding box center [1525, 279] width 18 height 18
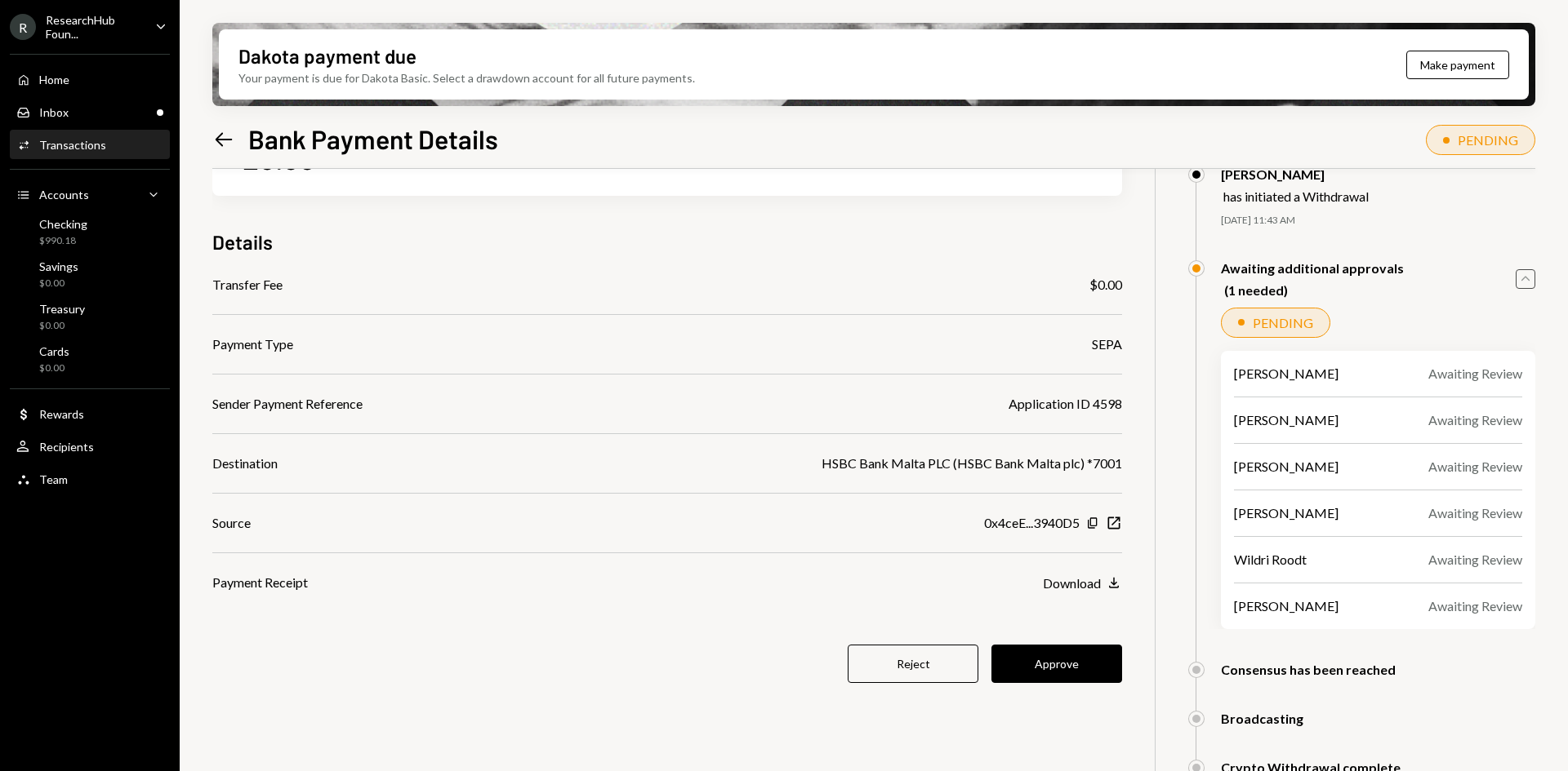
click at [1528, 277] on icon "Caret Up" at bounding box center [1525, 279] width 18 height 18
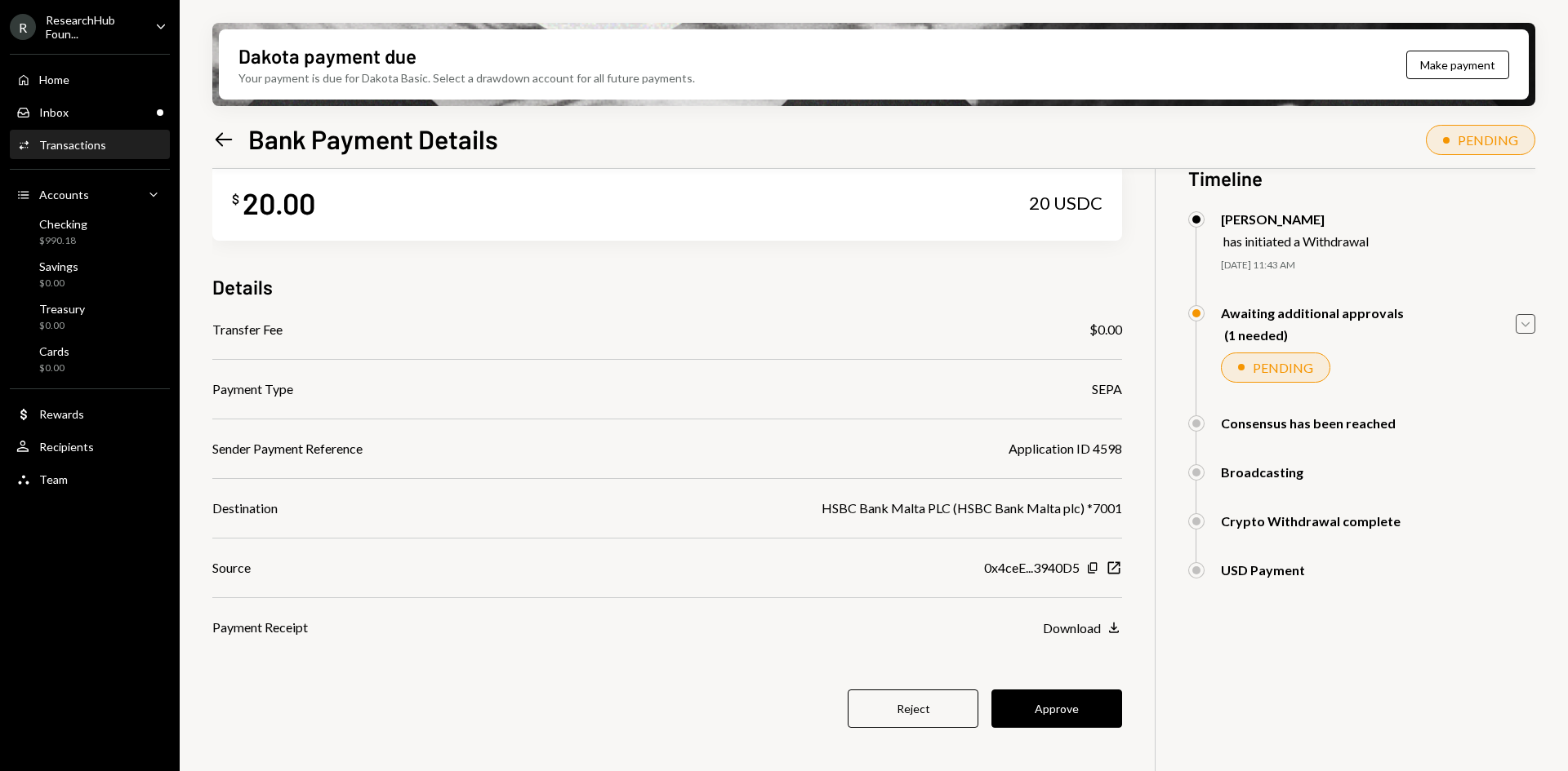
scroll to position [0, 0]
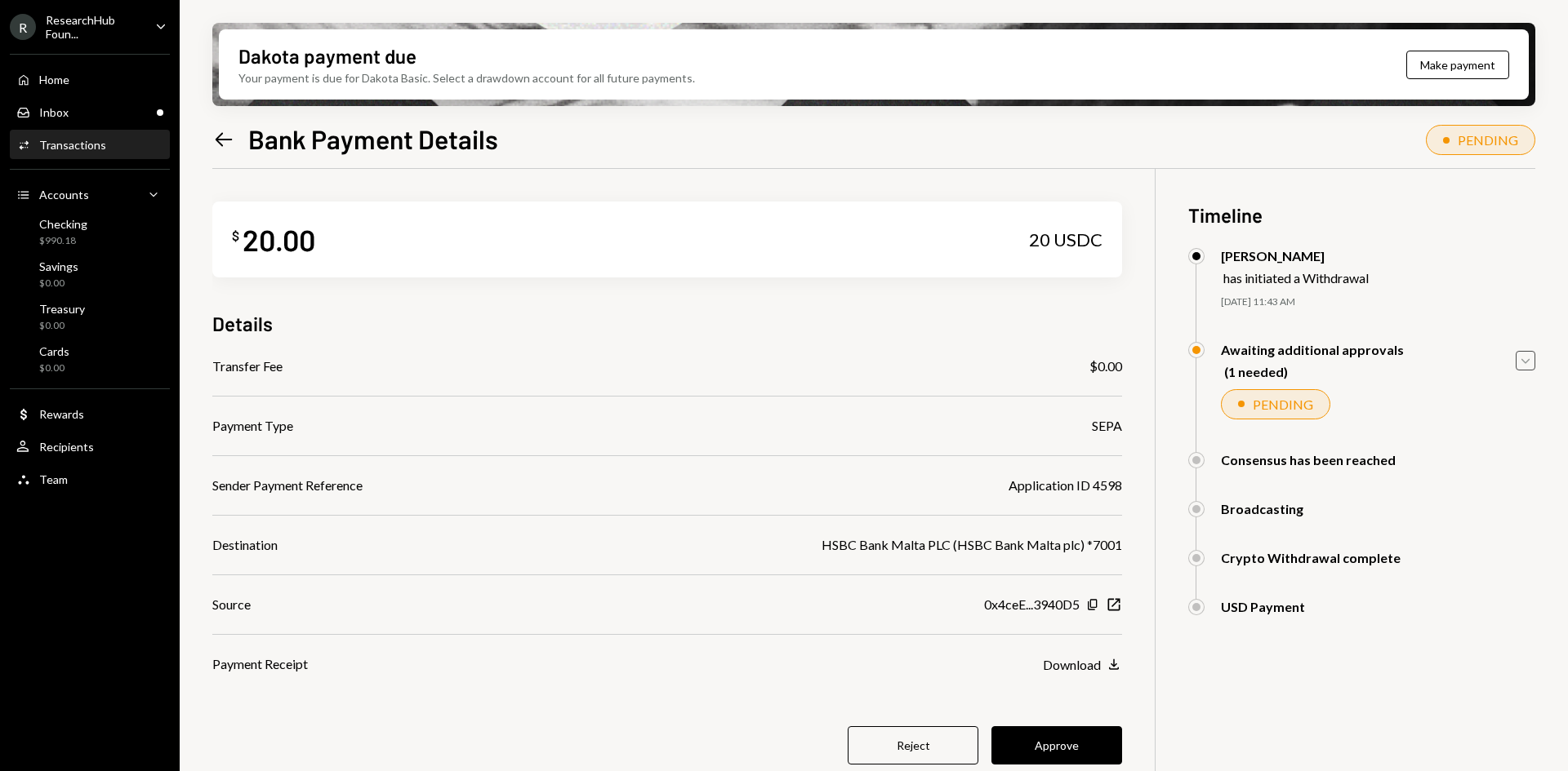
click at [219, 138] on icon "Left Arrow" at bounding box center [224, 139] width 23 height 23
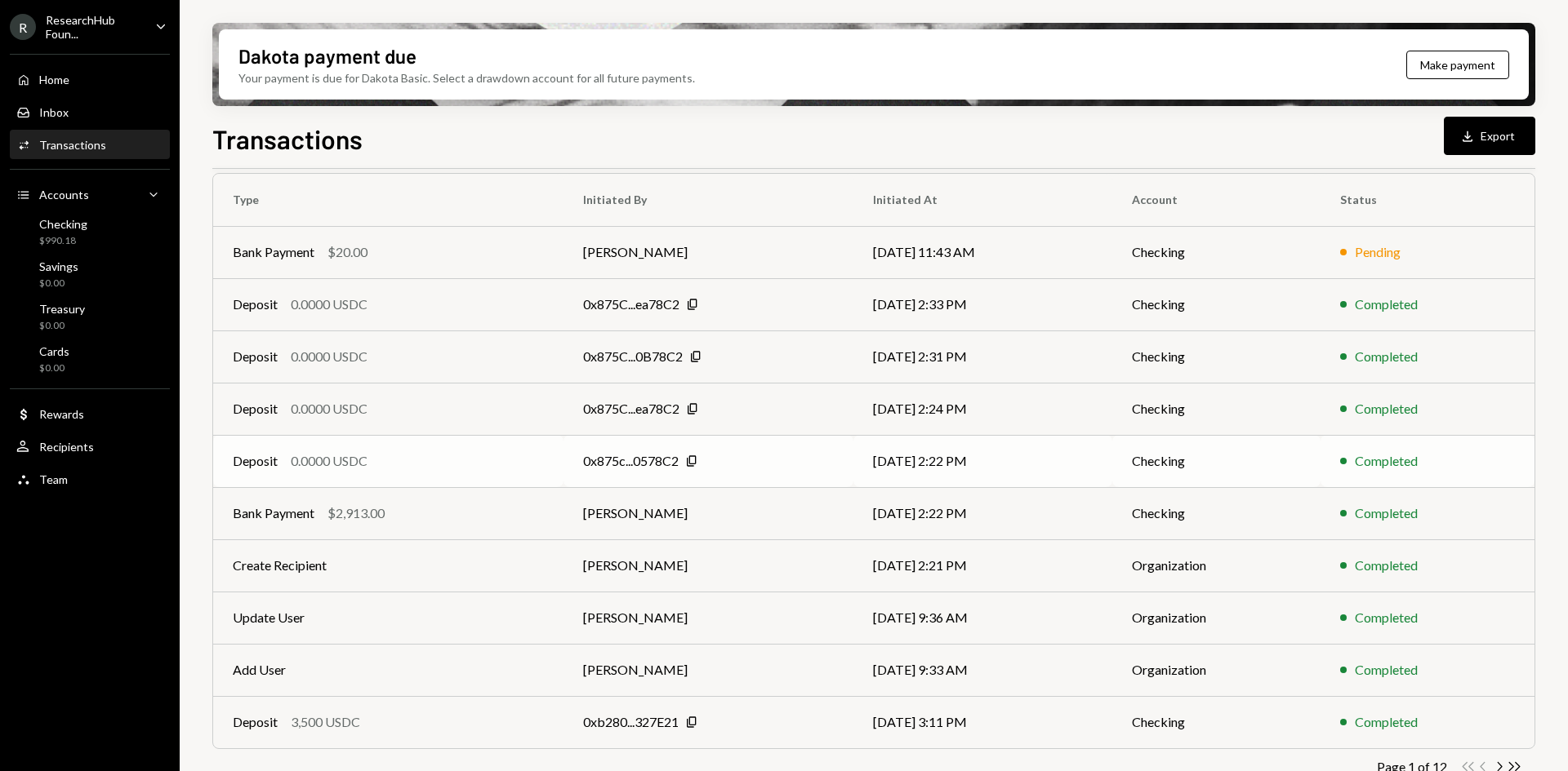
scroll to position [159, 0]
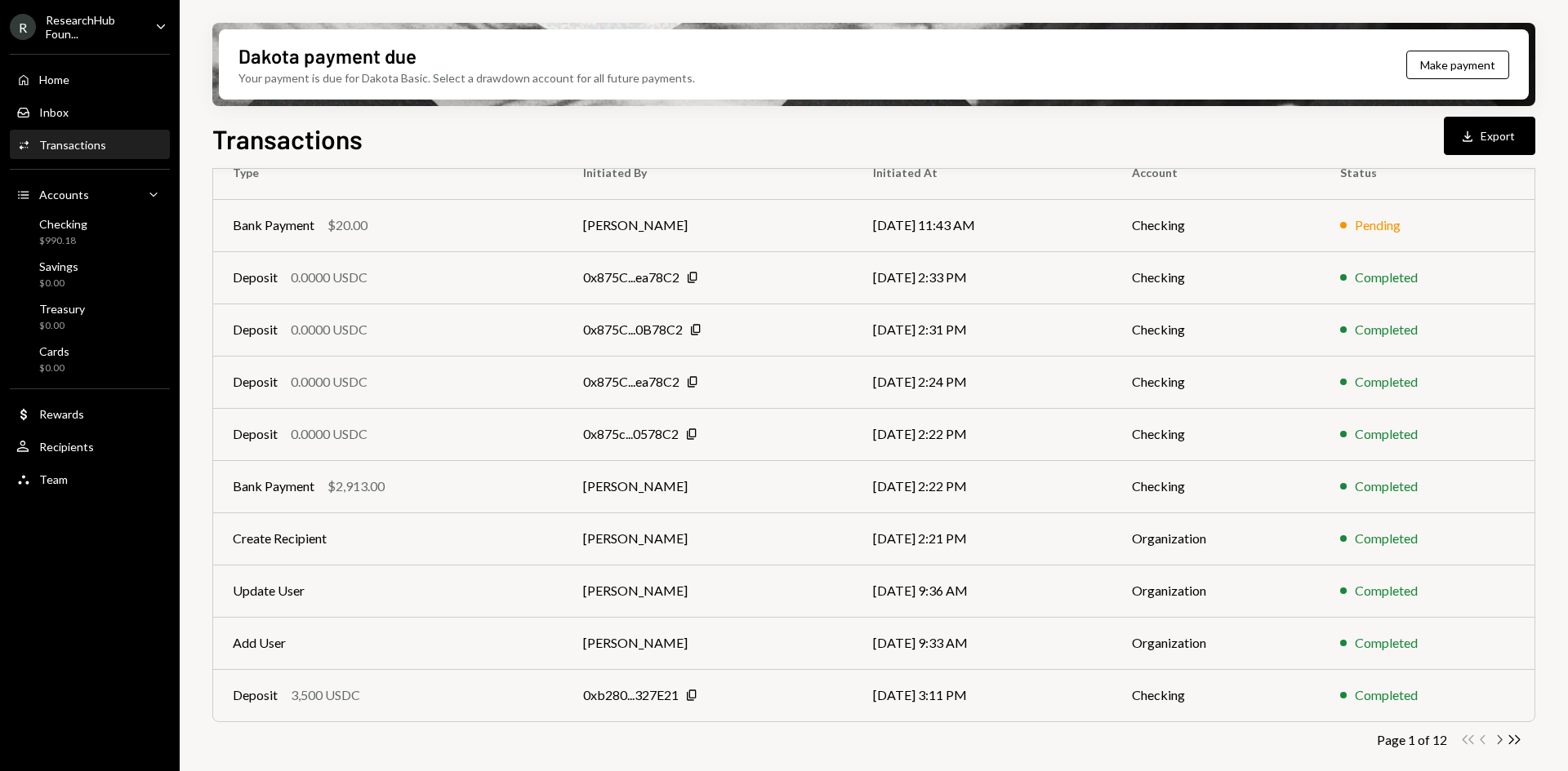
click at [1497, 742] on icon "Chevron Right" at bounding box center [1499, 740] width 16 height 16
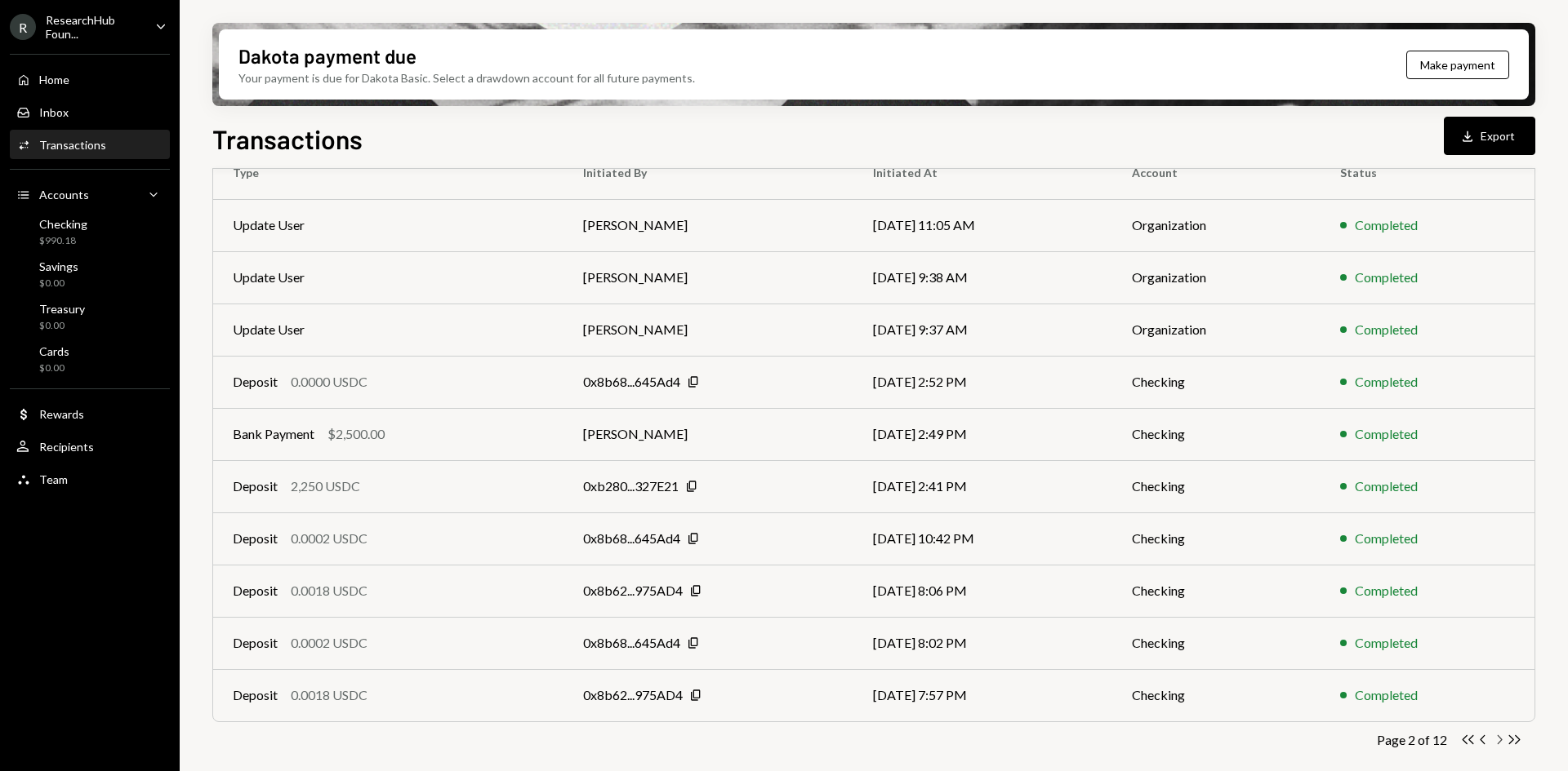
click at [1496, 739] on icon "Chevron Right" at bounding box center [1499, 740] width 16 height 16
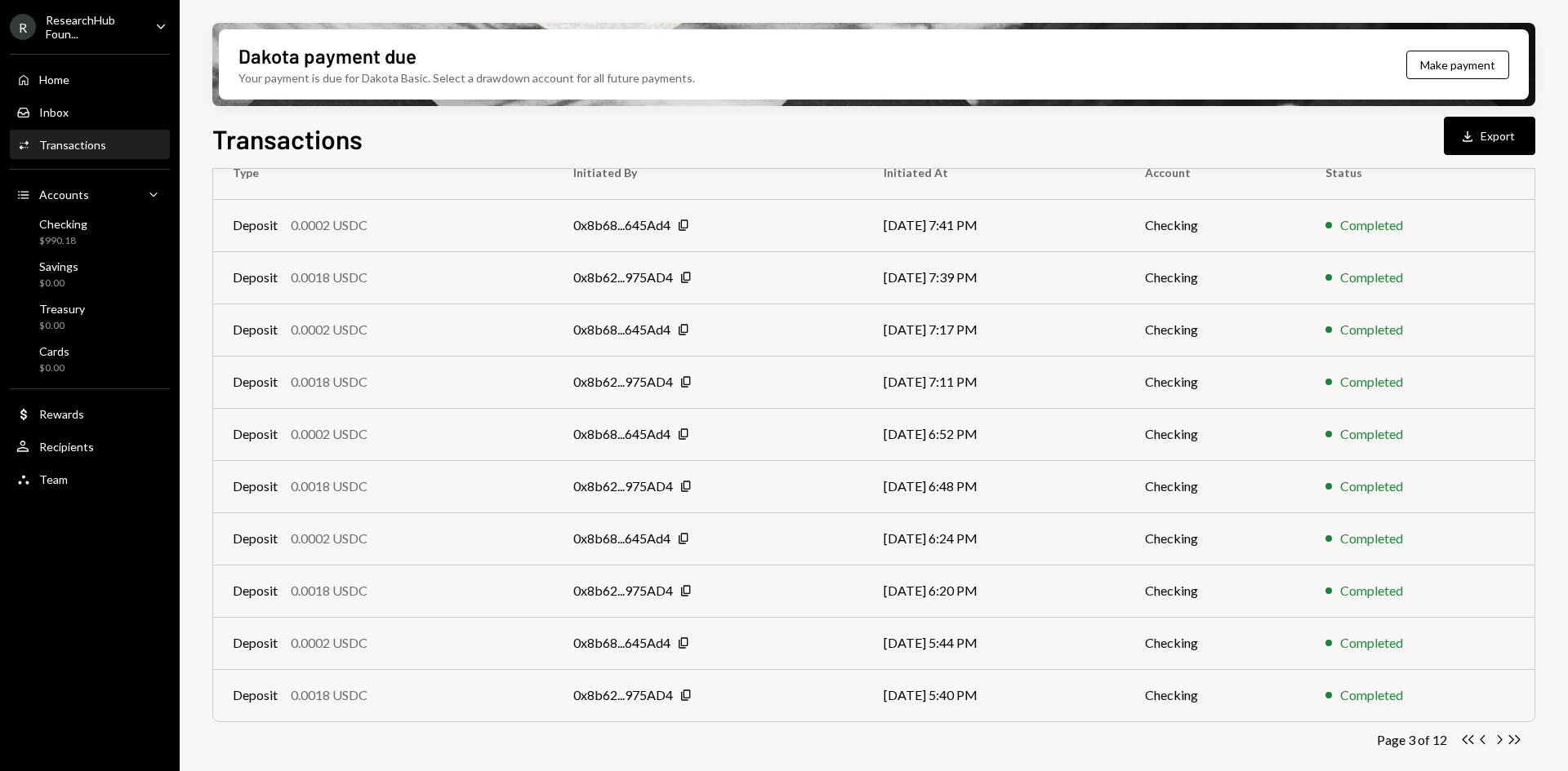
click at [1492, 738] on icon "Chevron Right" at bounding box center [1499, 740] width 16 height 16
click at [1501, 744] on icon "Chevron Right" at bounding box center [1499, 740] width 16 height 16
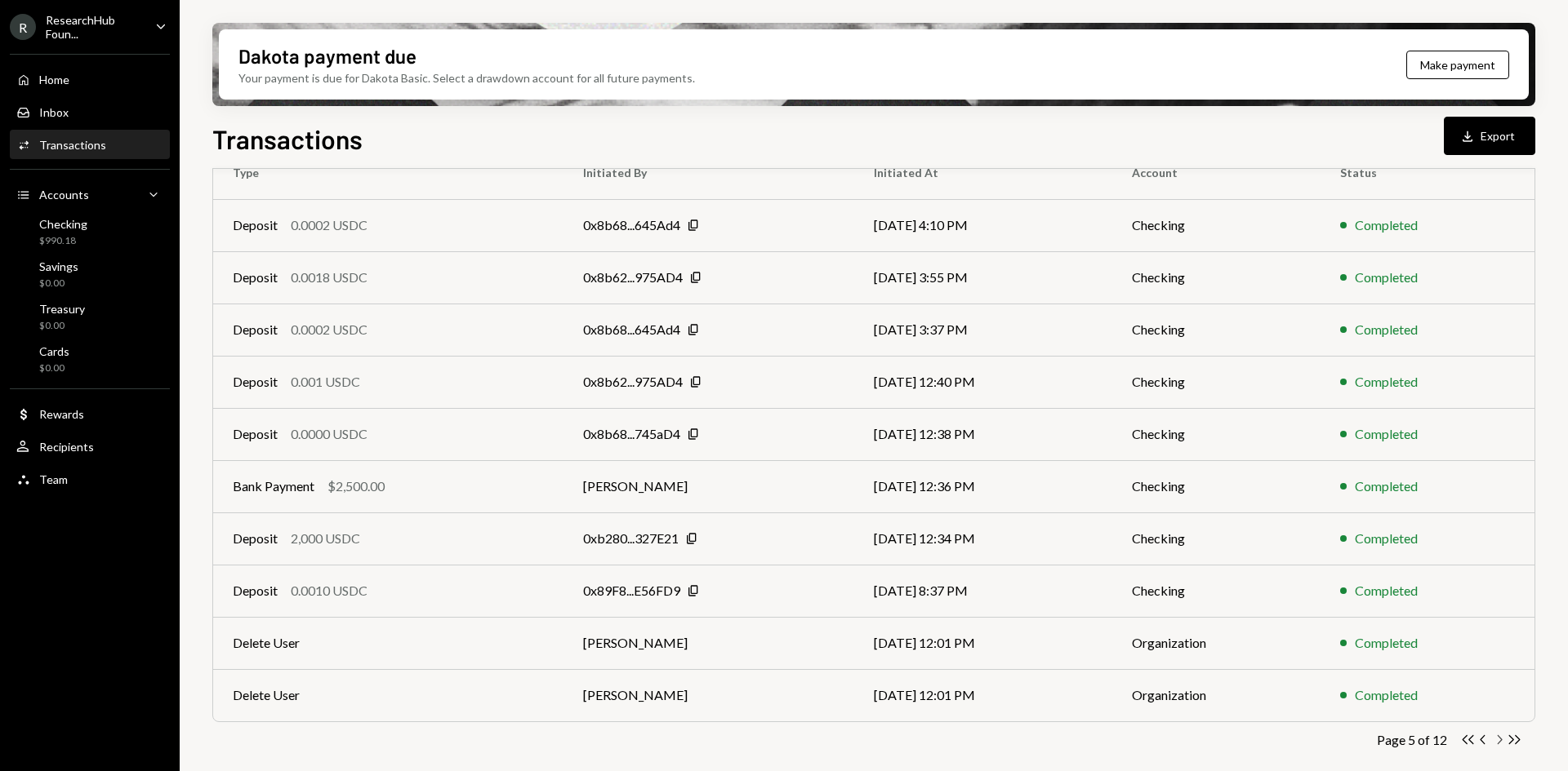
click at [1500, 742] on icon "button" at bounding box center [1500, 740] width 5 height 9
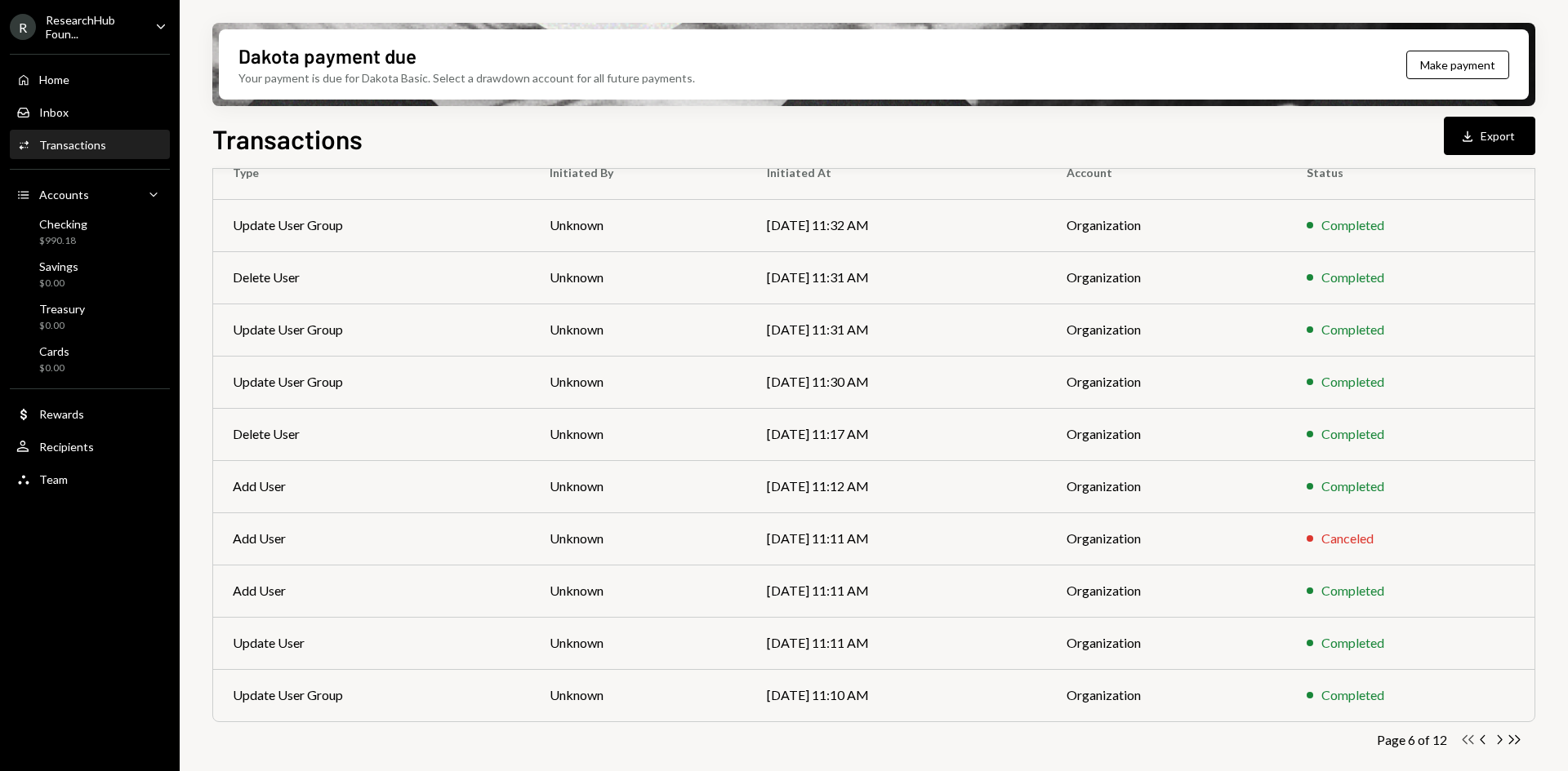
click at [1468, 745] on icon "Double Arrow Left" at bounding box center [1468, 740] width 16 height 16
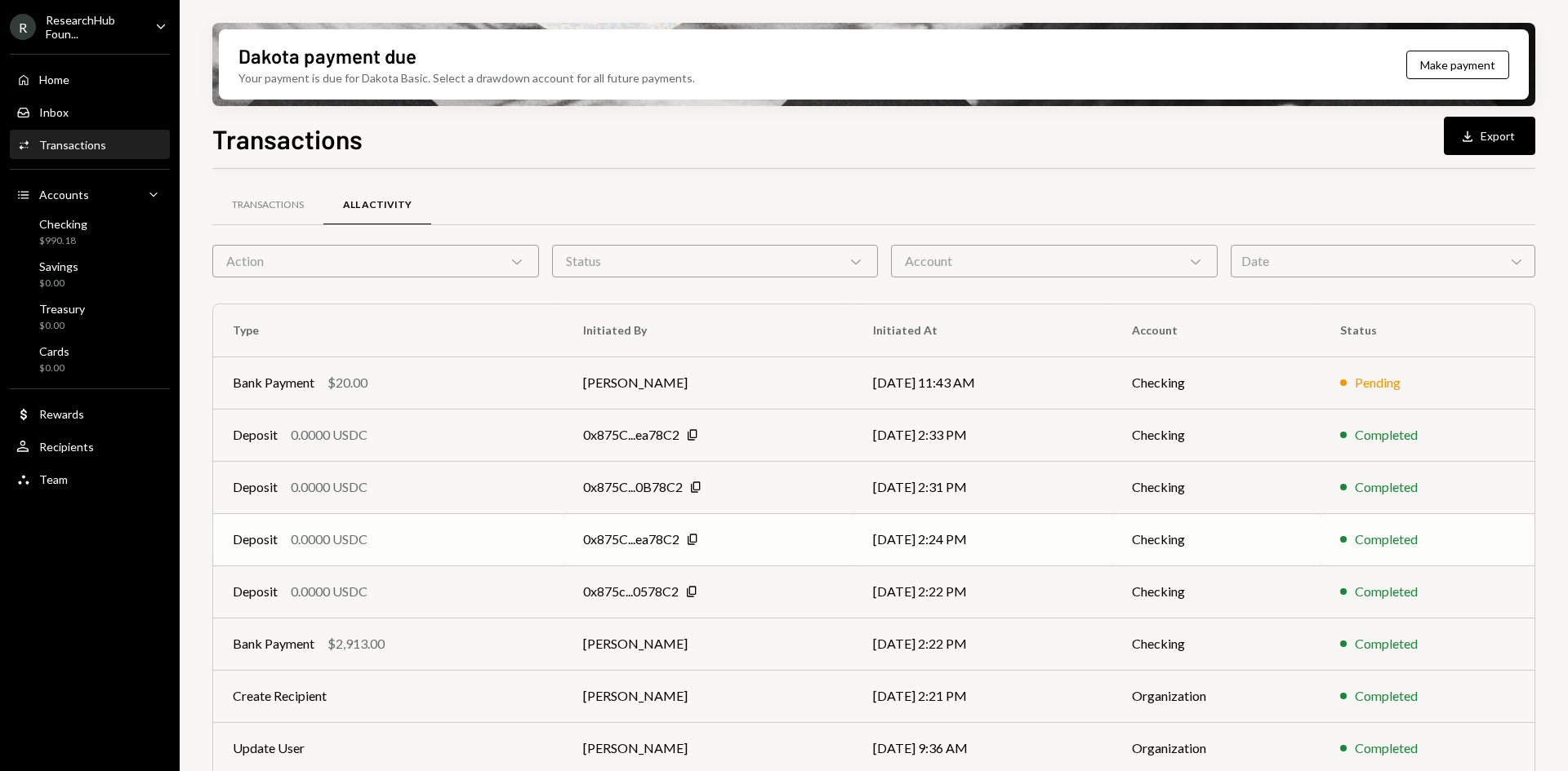
scroll to position [0, 0]
